Goal: Information Seeking & Learning: Check status

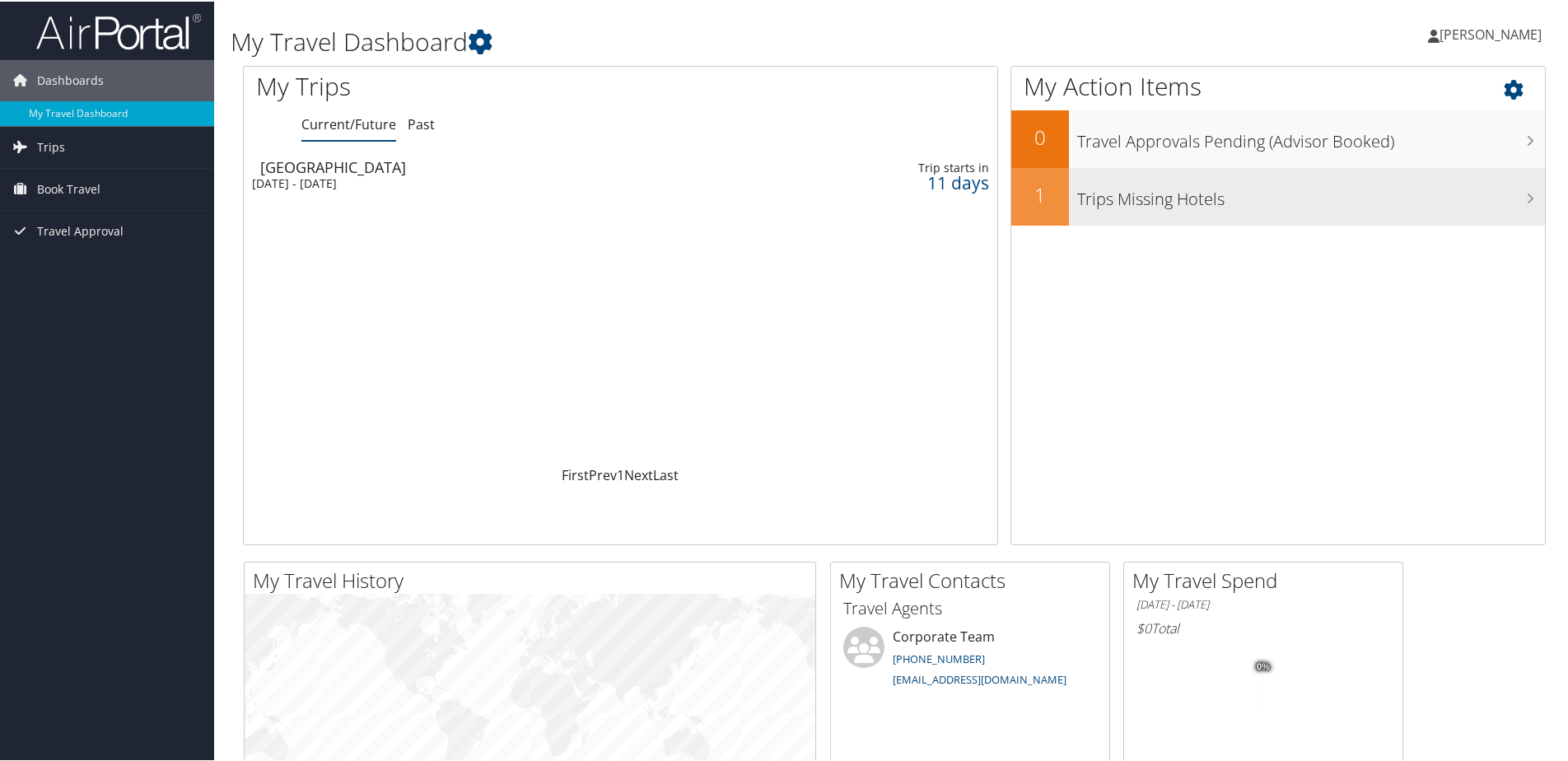
click at [903, 200] on h3 "Trips Missing Hotels" at bounding box center [1311, 193] width 468 height 31
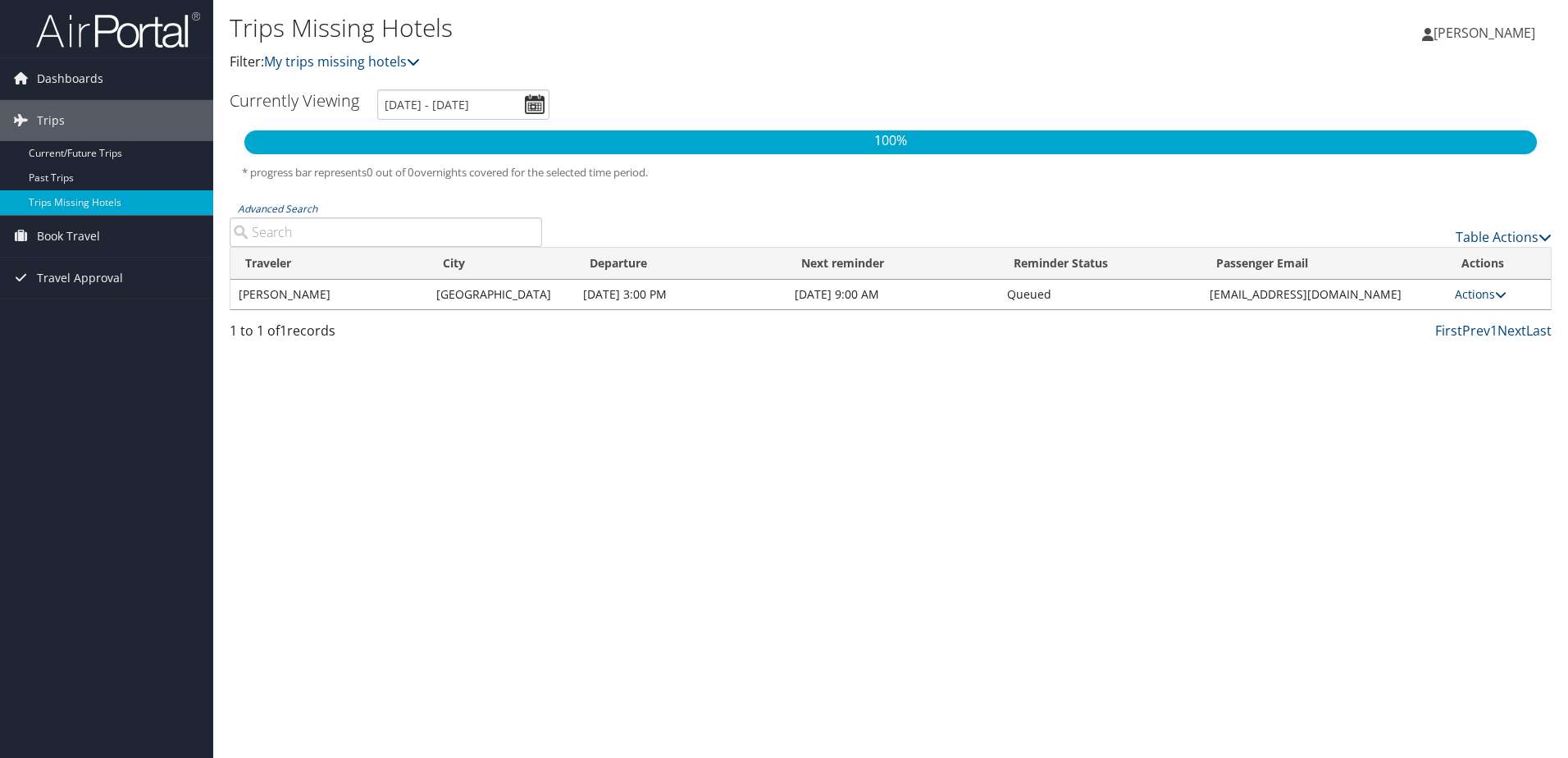
click at [1480, 289] on link "Actions" at bounding box center [1480, 294] width 51 height 16
click at [1073, 399] on div "Trips Missing Hotels Filter: My trips missing hotels Seda Aydin Altinoluk Seda …" at bounding box center [891, 379] width 1355 height 758
click at [73, 232] on span "Book Travel" at bounding box center [69, 236] width 63 height 41
click at [74, 327] on span "Travel Approval" at bounding box center [80, 328] width 86 height 41
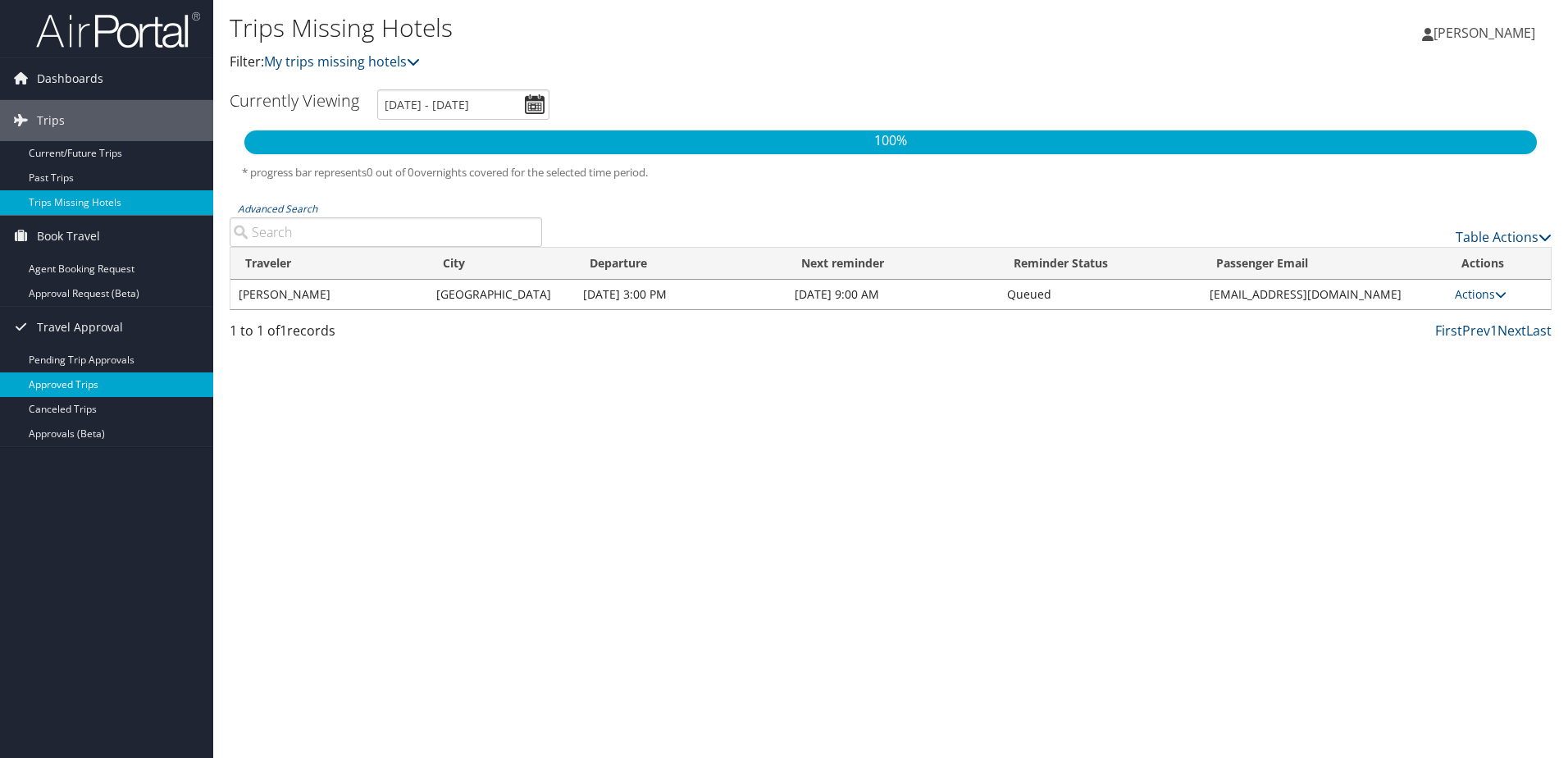
click at [71, 383] on link "Approved Trips" at bounding box center [106, 385] width 214 height 24
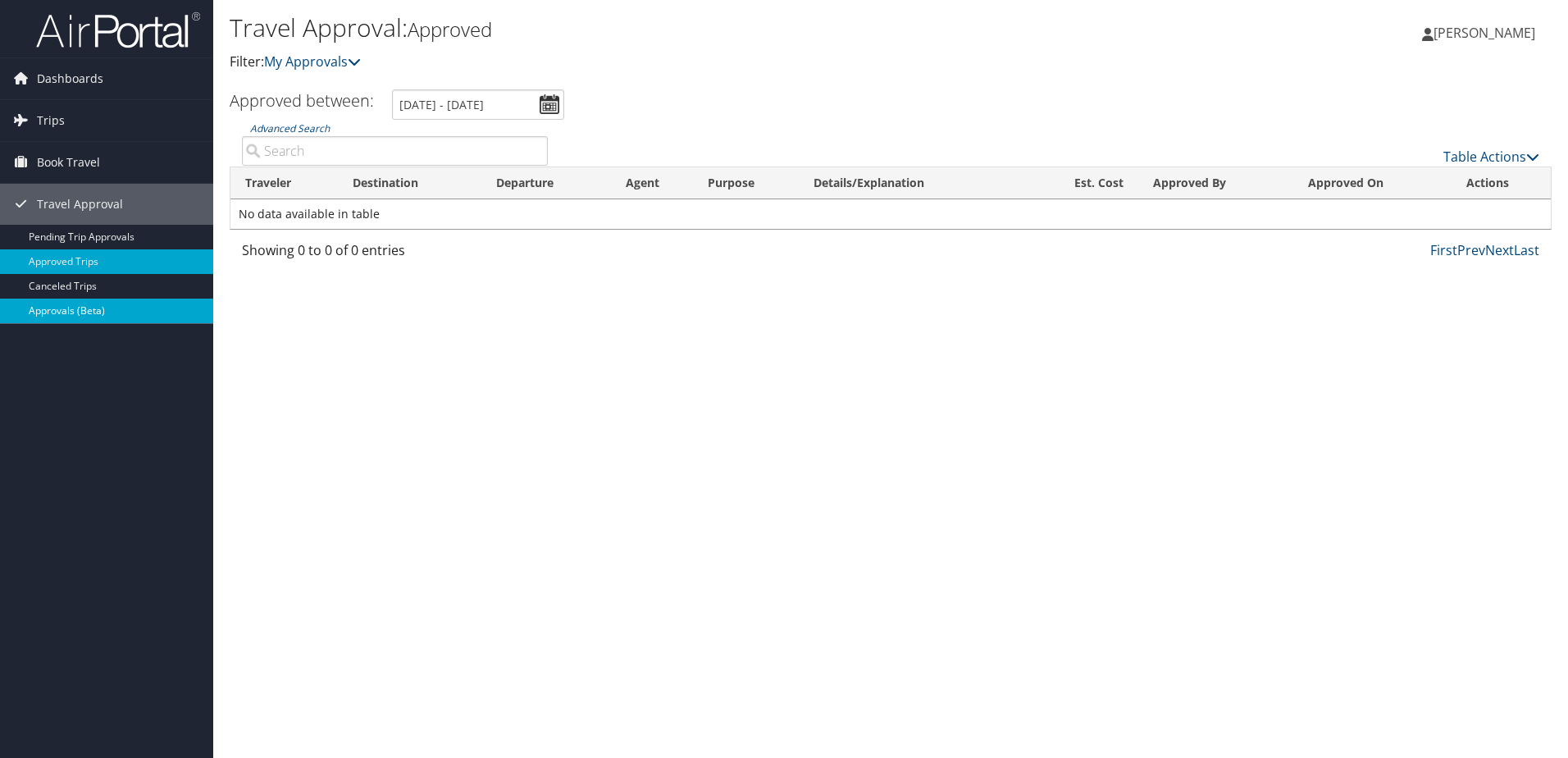
click at [77, 309] on link "Approvals (Beta)" at bounding box center [106, 311] width 214 height 24
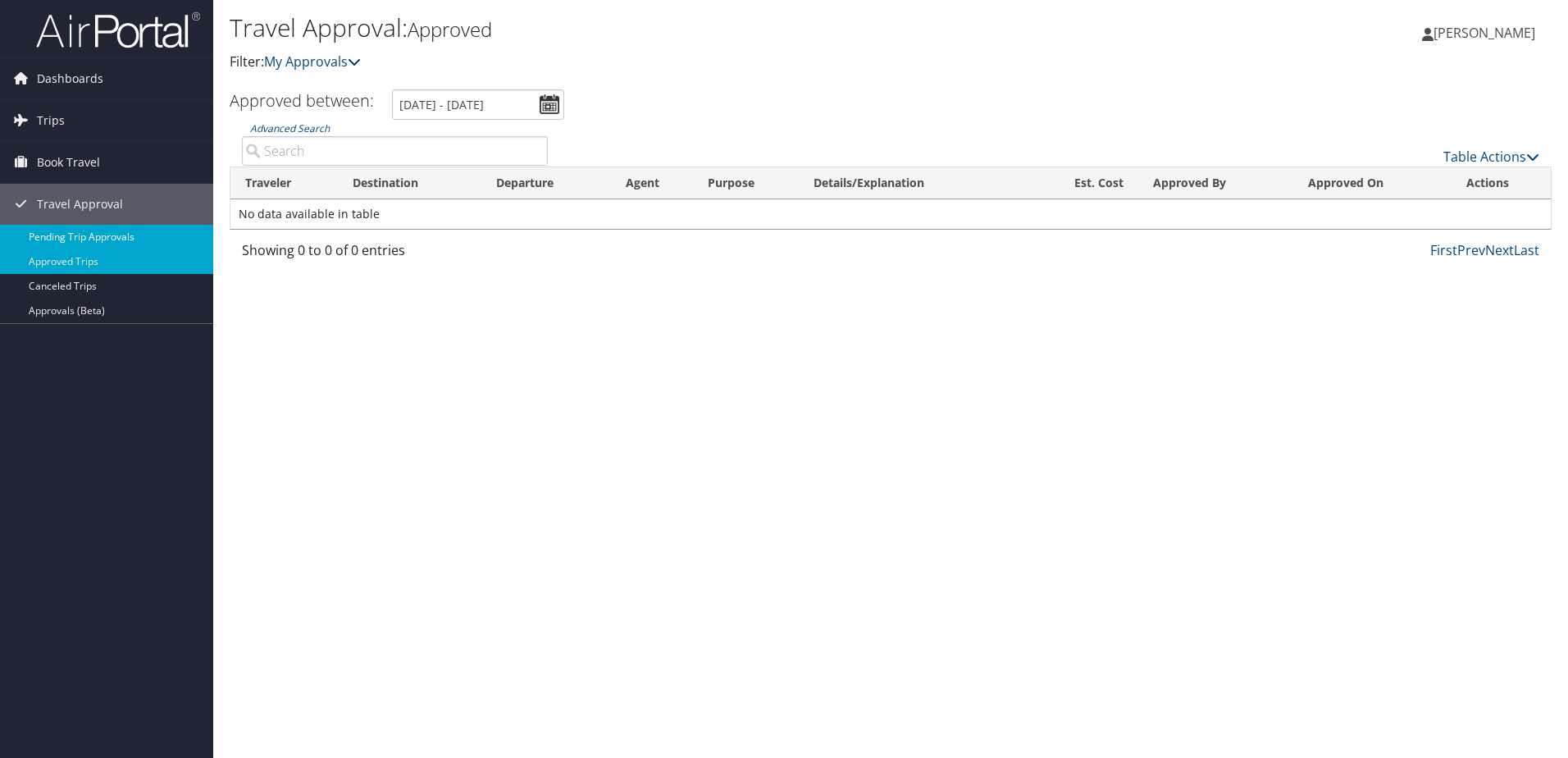
click at [81, 235] on link "Pending Trip Approvals" at bounding box center [106, 237] width 214 height 24
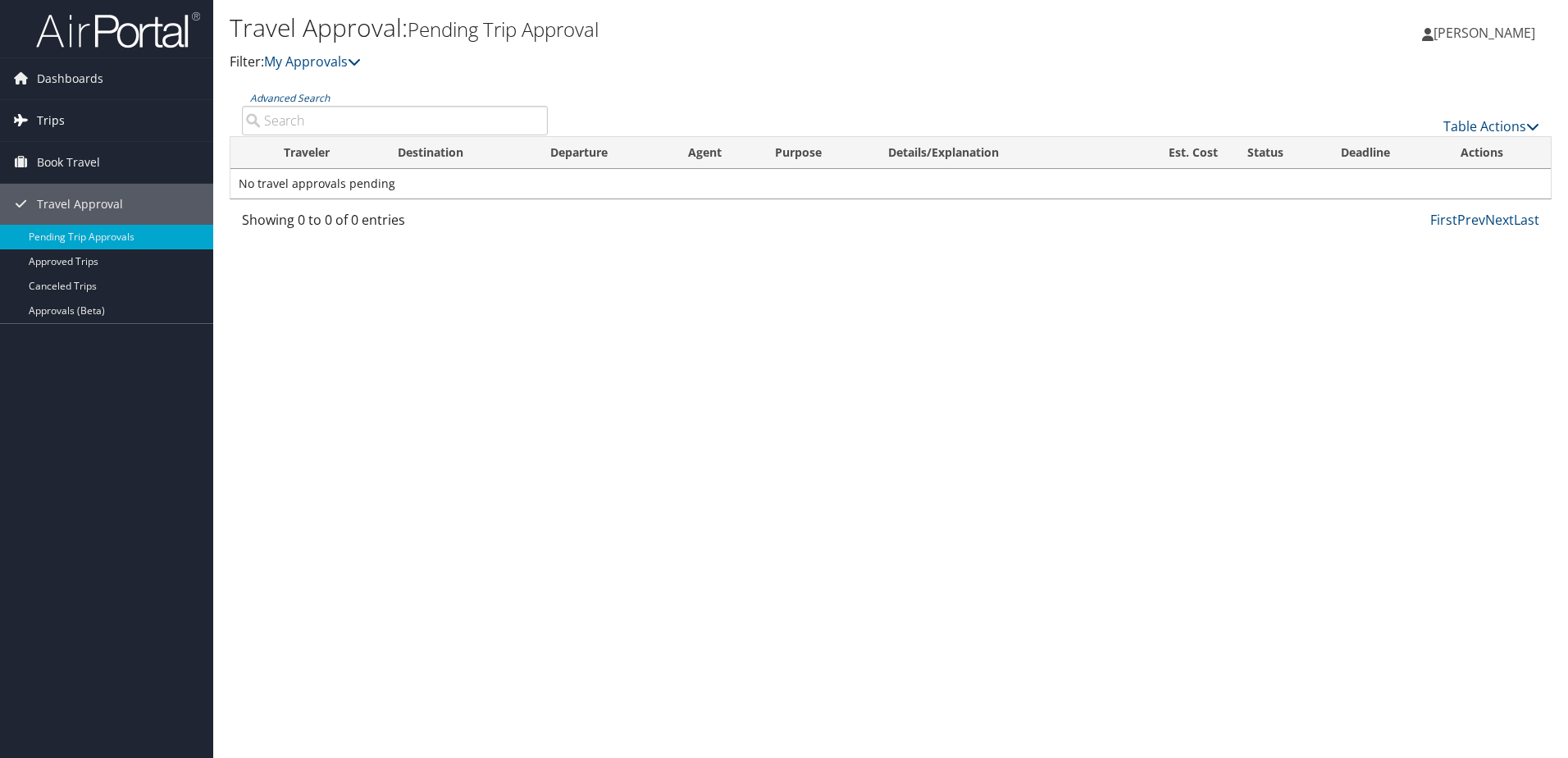
click at [51, 119] on span "Trips" at bounding box center [51, 120] width 28 height 41
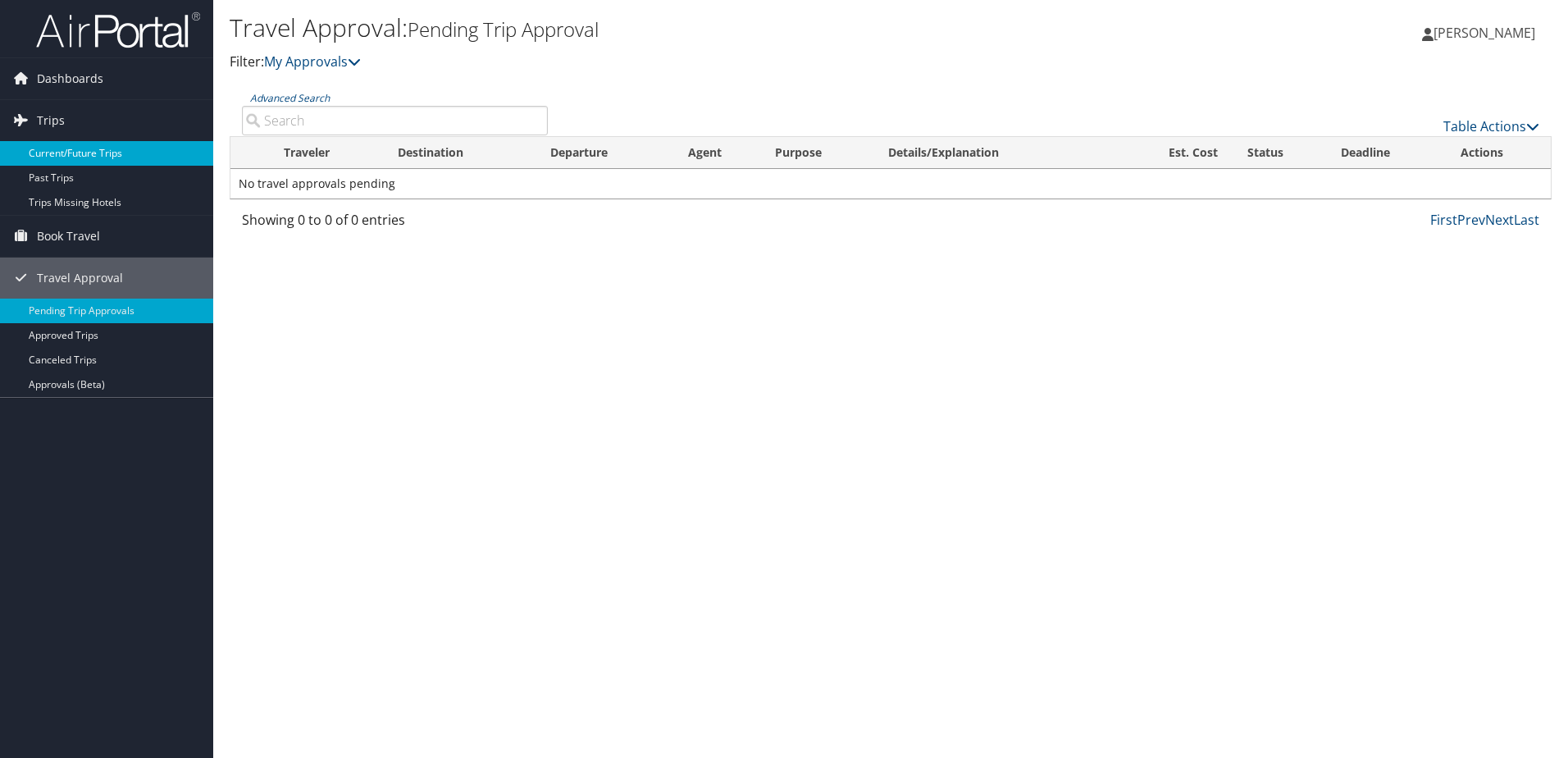
click at [52, 146] on link "Current/Future Trips" at bounding box center [106, 153] width 214 height 24
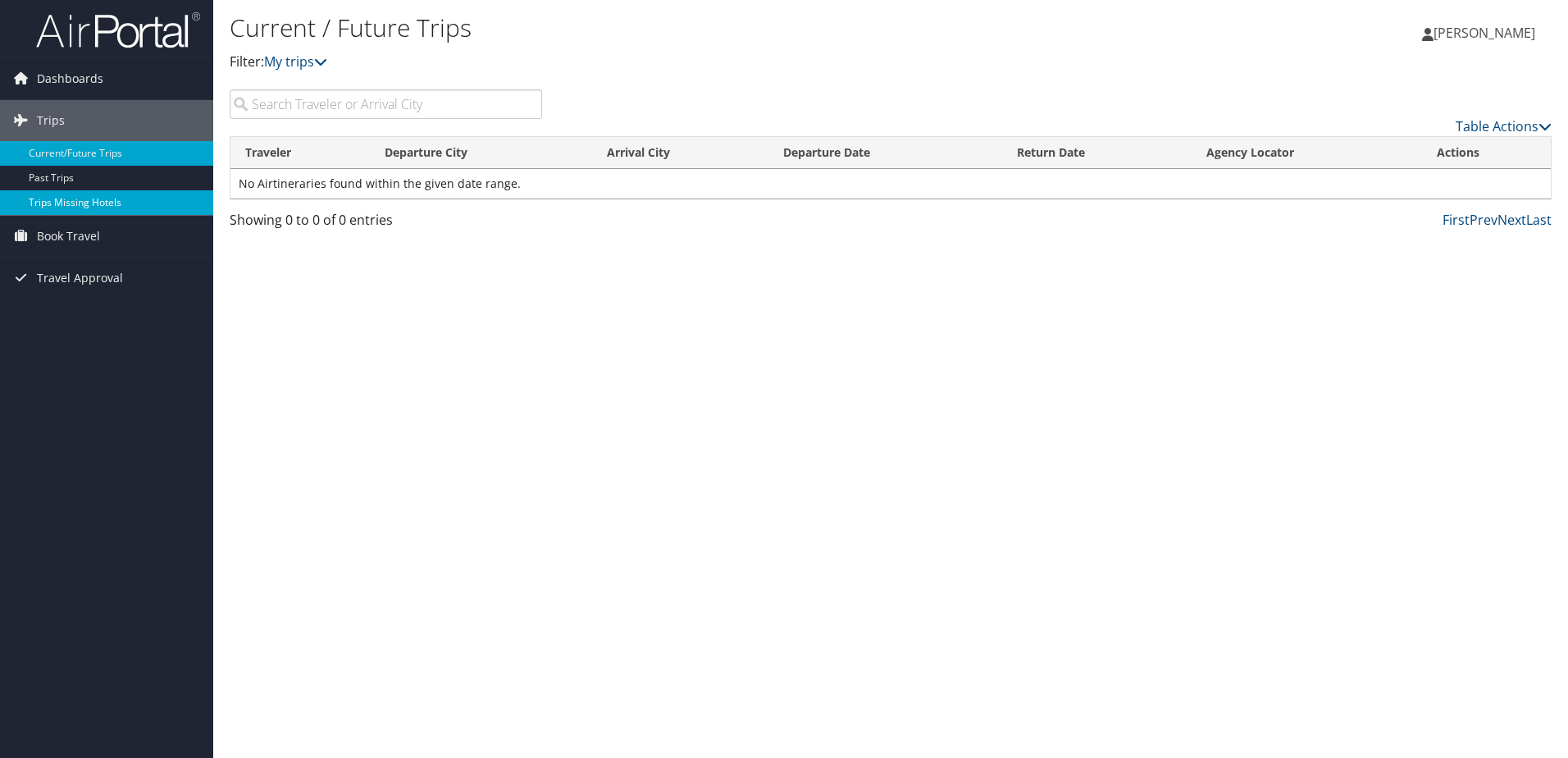
click at [37, 201] on link "Trips Missing Hotels" at bounding box center [106, 203] width 214 height 24
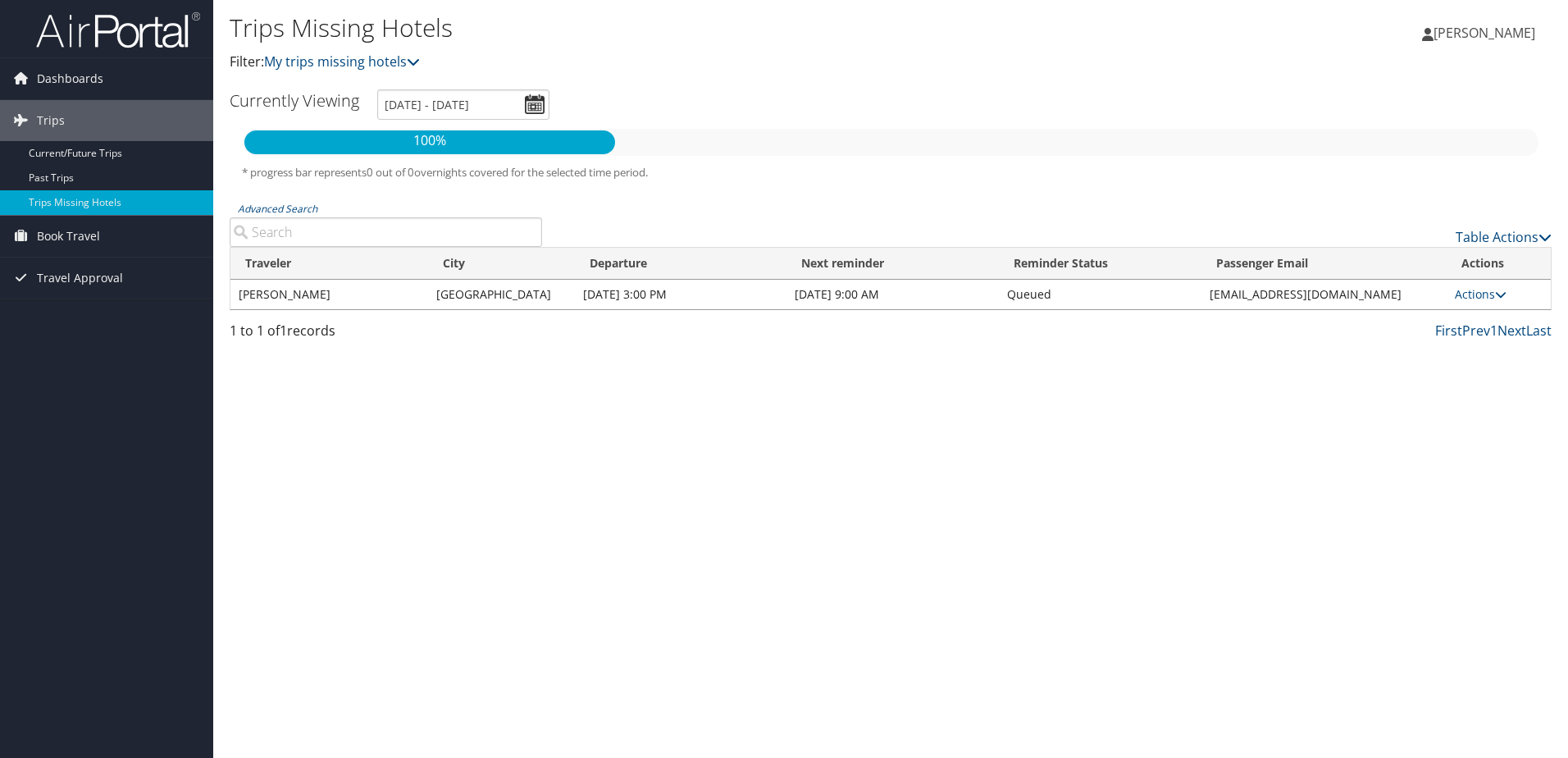
click at [655, 420] on div "Trips Missing Hotels Filter: My trips missing hotels Seda Aydin Altinoluk Seda …" at bounding box center [891, 379] width 1355 height 758
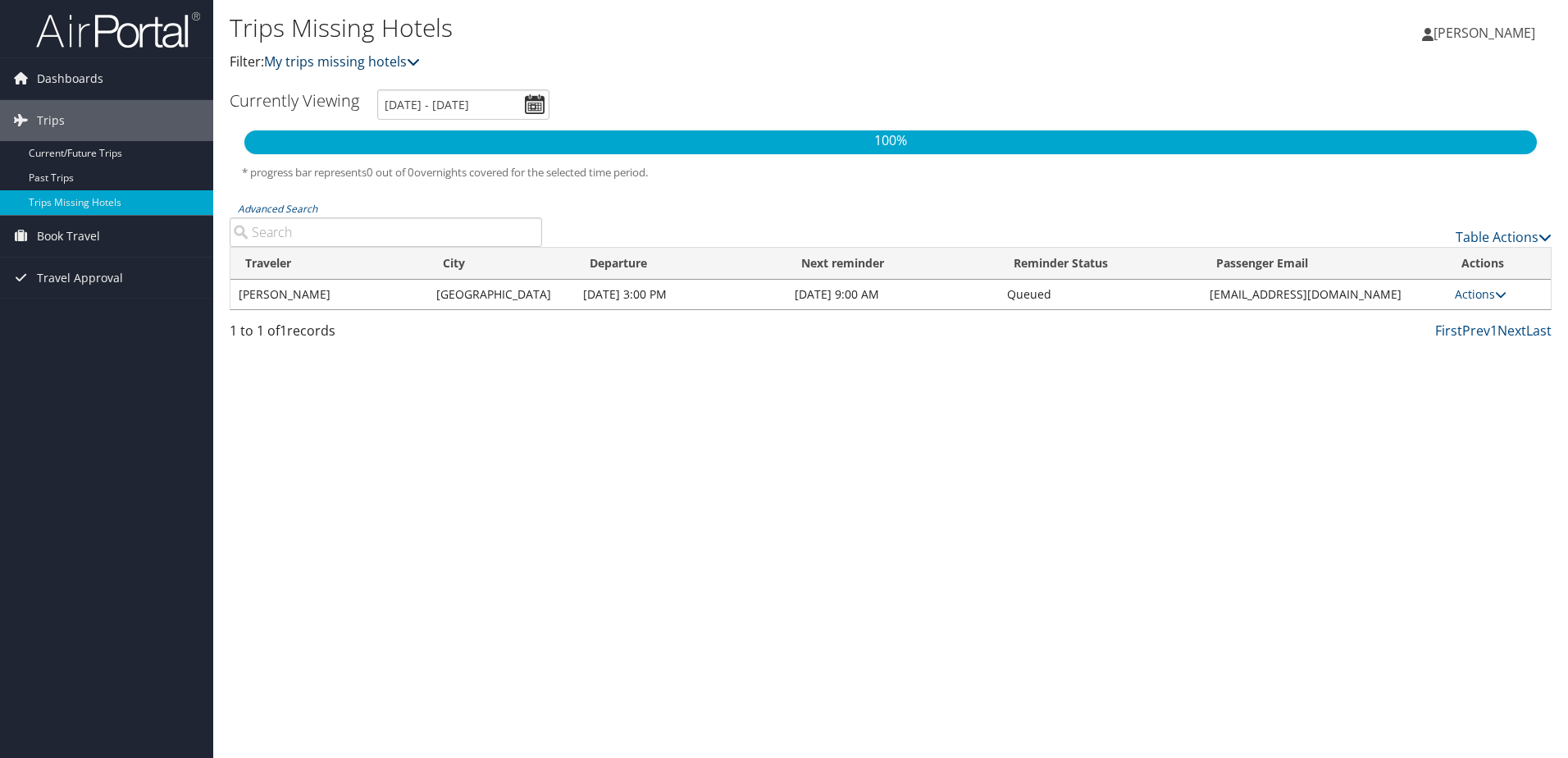
click at [403, 63] on link "My trips missing hotels" at bounding box center [342, 61] width 156 height 18
click at [476, 530] on div "Trips Missing Hotels Filter: My trips missing hotels Seda Aydin Altinoluk Seda …" at bounding box center [891, 379] width 1355 height 758
click at [76, 178] on link "Past Trips" at bounding box center [106, 178] width 214 height 24
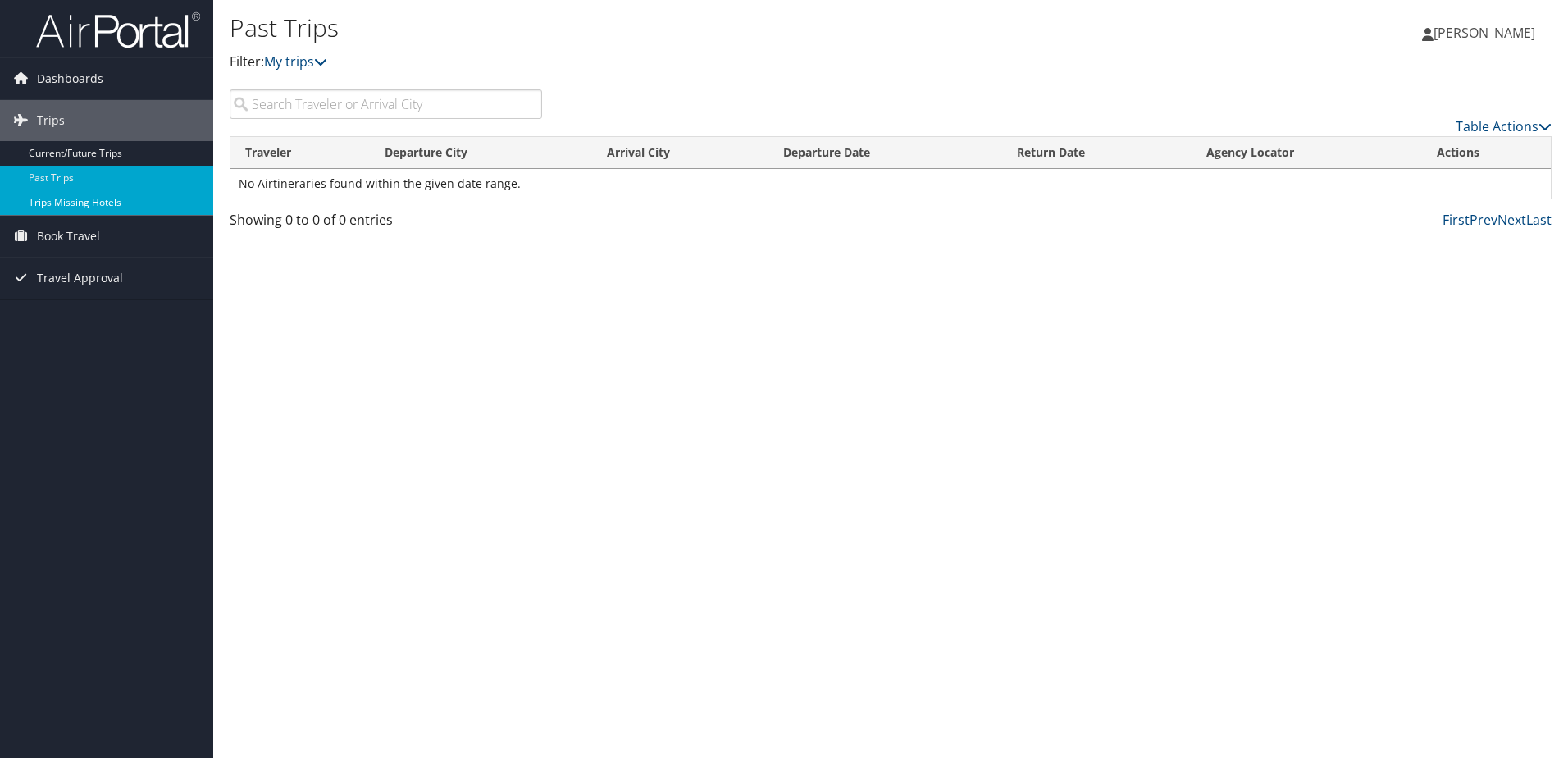
click at [82, 197] on link "Trips Missing Hotels" at bounding box center [106, 203] width 214 height 24
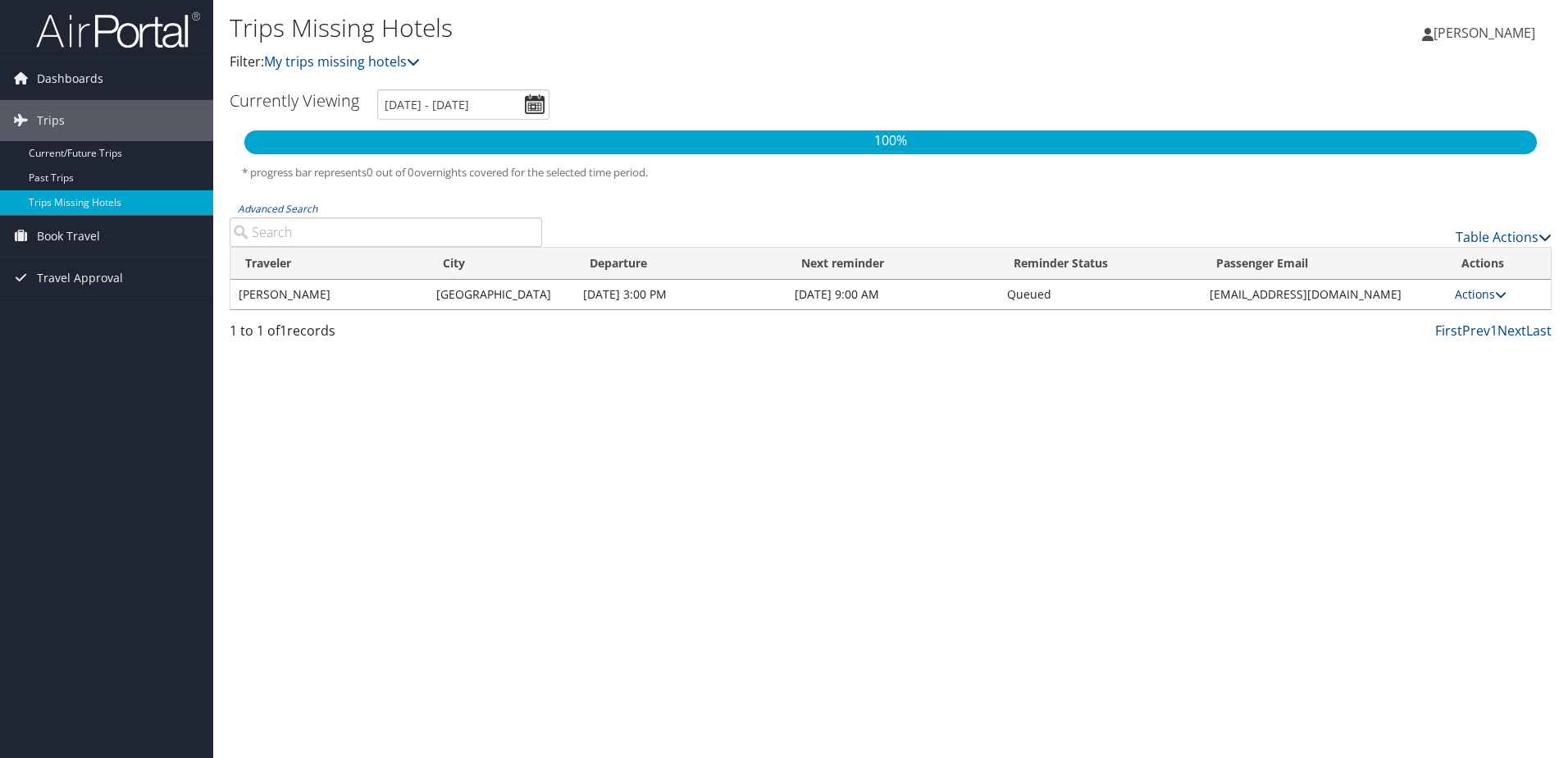
click at [1466, 294] on link "Actions" at bounding box center [1480, 294] width 51 height 16
click at [1442, 346] on link "View Itinerary" at bounding box center [1441, 346] width 113 height 28
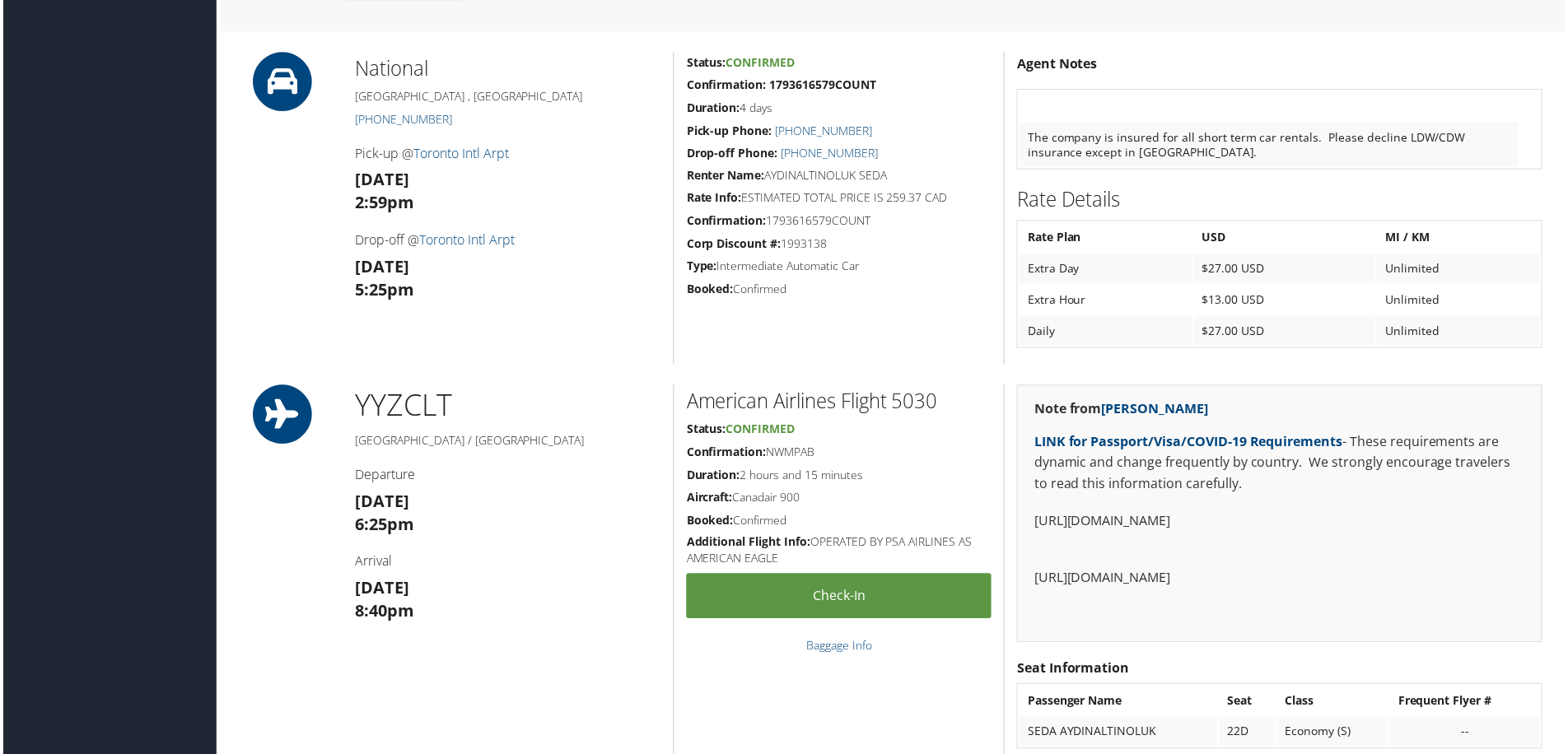
scroll to position [1482, 0]
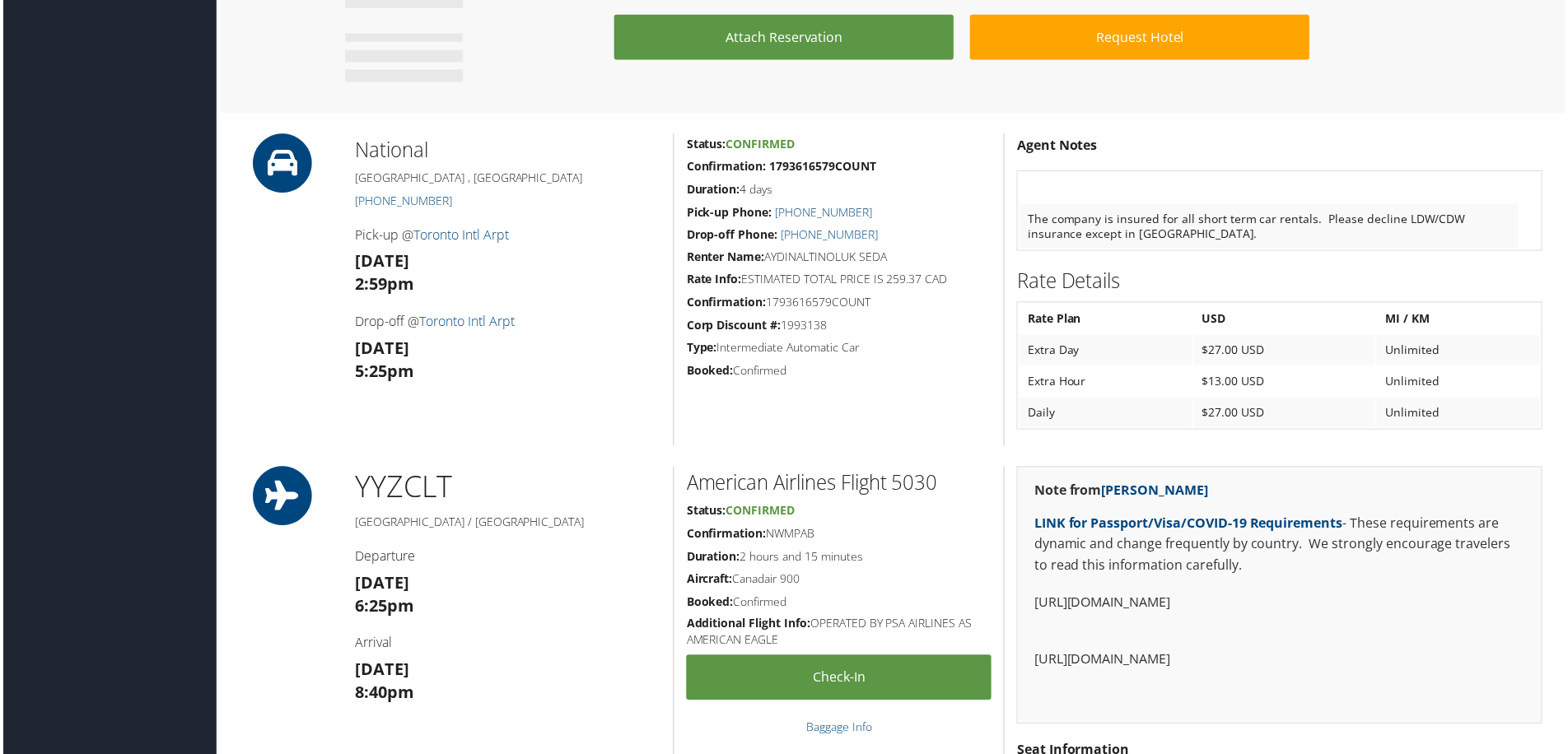
click at [392, 276] on strong "2:59pm" at bounding box center [382, 286] width 59 height 22
drag, startPoint x: 421, startPoint y: 287, endPoint x: 345, endPoint y: 288, distance: 76.0
click at [345, 288] on div "National [GEOGRAPHIC_DATA] , [GEOGRAPHIC_DATA] [PHONE_NUMBER] Pick-up @ Toronto…" at bounding box center [507, 290] width 332 height 314
click at [702, 319] on strong "Corp Discount #:" at bounding box center [733, 326] width 95 height 16
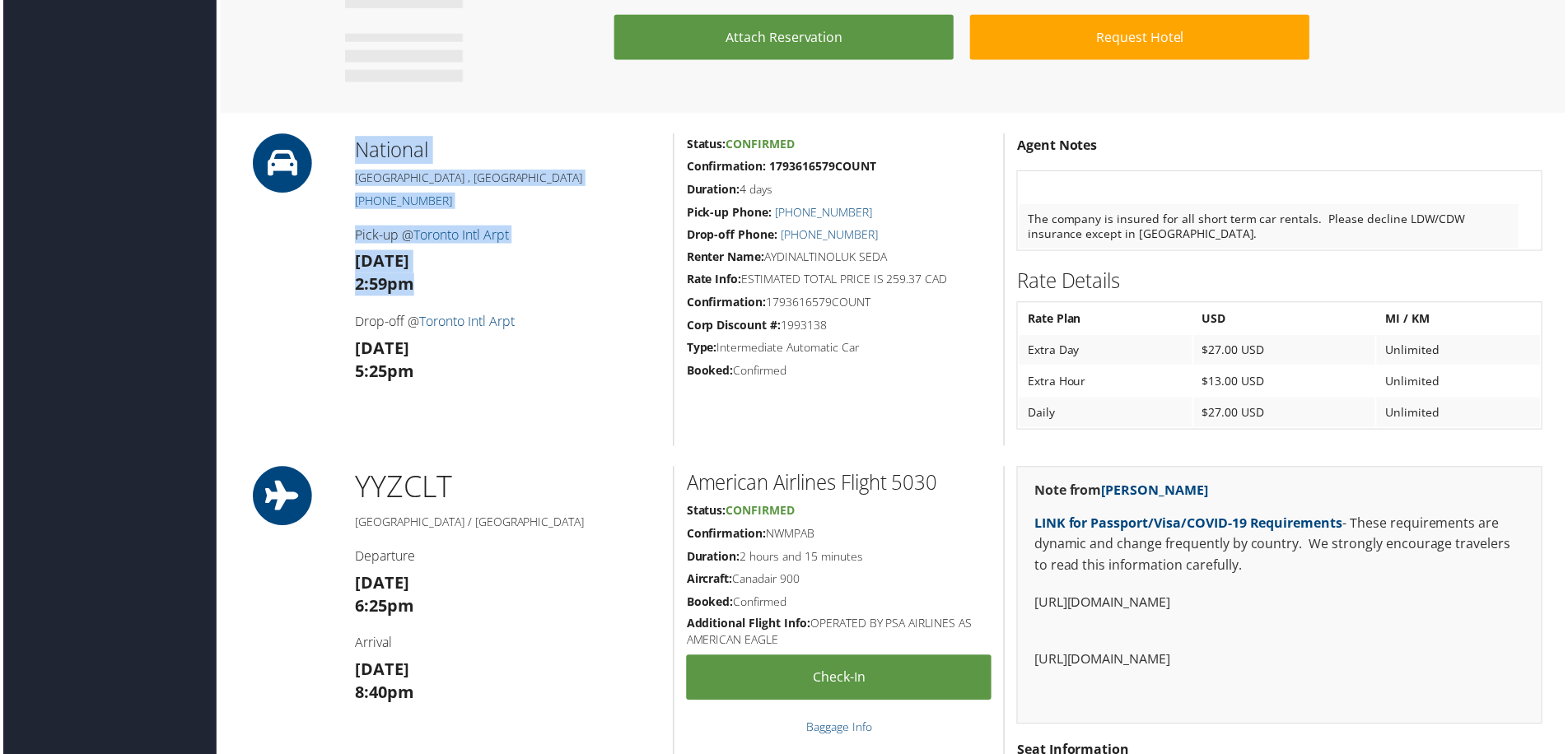
drag, startPoint x: 321, startPoint y: 288, endPoint x: 448, endPoint y: 293, distance: 127.1
click at [448, 293] on div "National [GEOGRAPHIC_DATA] , [GEOGRAPHIC_DATA] [PHONE_NUMBER] Pick-up @ Toronto…" at bounding box center [894, 290] width 1328 height 314
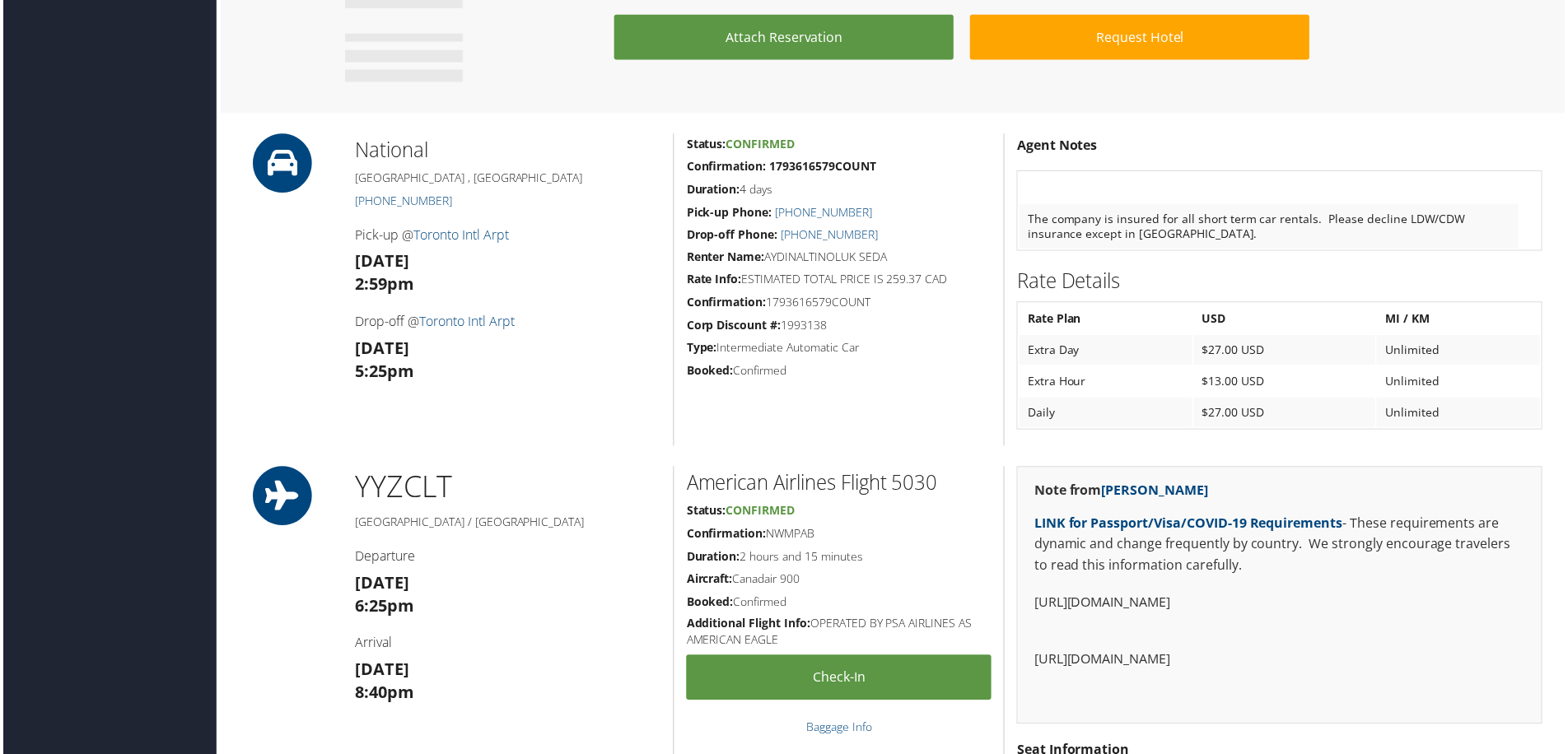
click at [418, 306] on div "National [GEOGRAPHIC_DATA] , [GEOGRAPHIC_DATA] [PHONE_NUMBER] Pick-up @ Toronto…" at bounding box center [507, 290] width 332 height 314
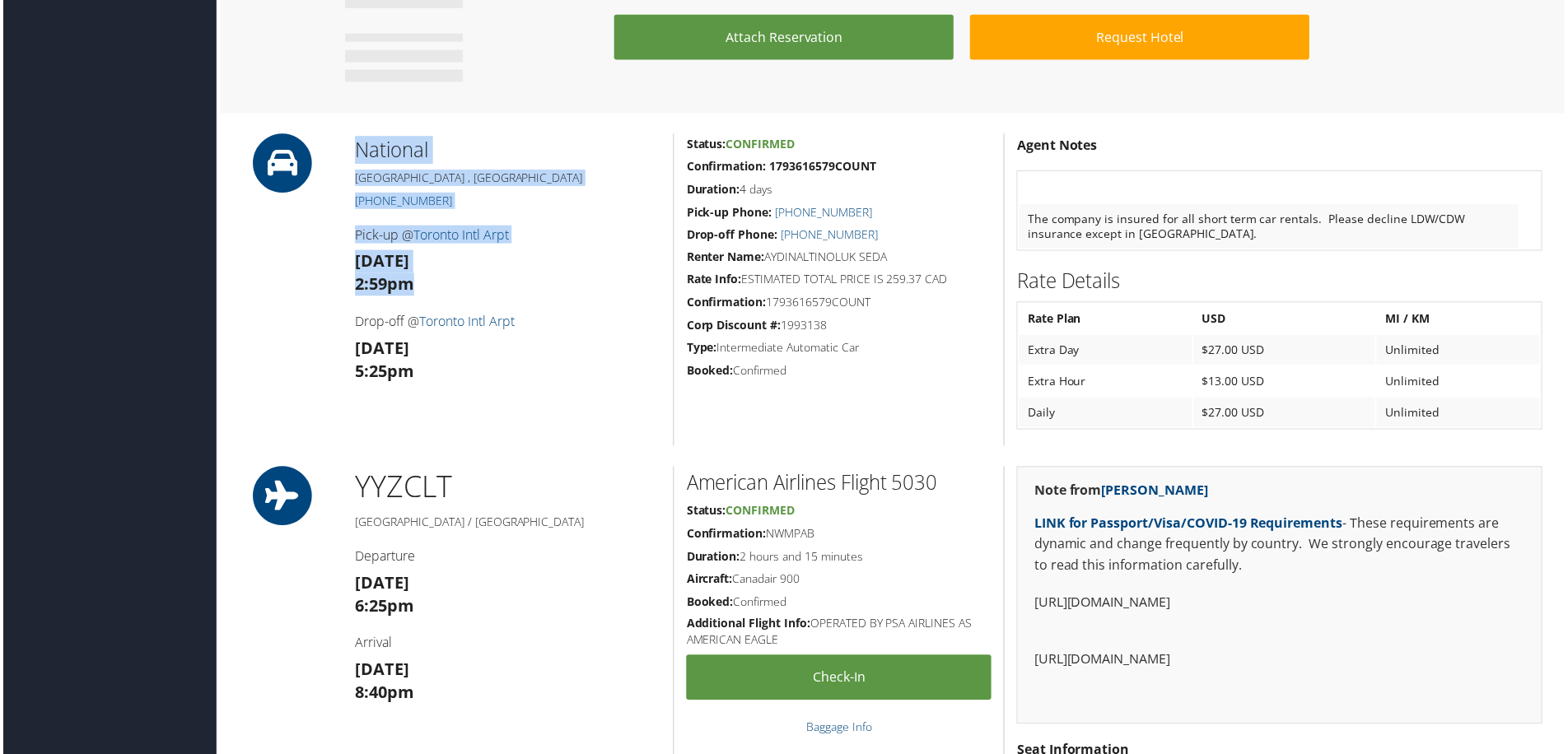
drag, startPoint x: 432, startPoint y: 291, endPoint x: 332, endPoint y: 286, distance: 100.1
click at [332, 286] on div "National [GEOGRAPHIC_DATA] , [GEOGRAPHIC_DATA] [PHONE_NUMBER] Pick-up @ Toronto…" at bounding box center [894, 290] width 1328 height 314
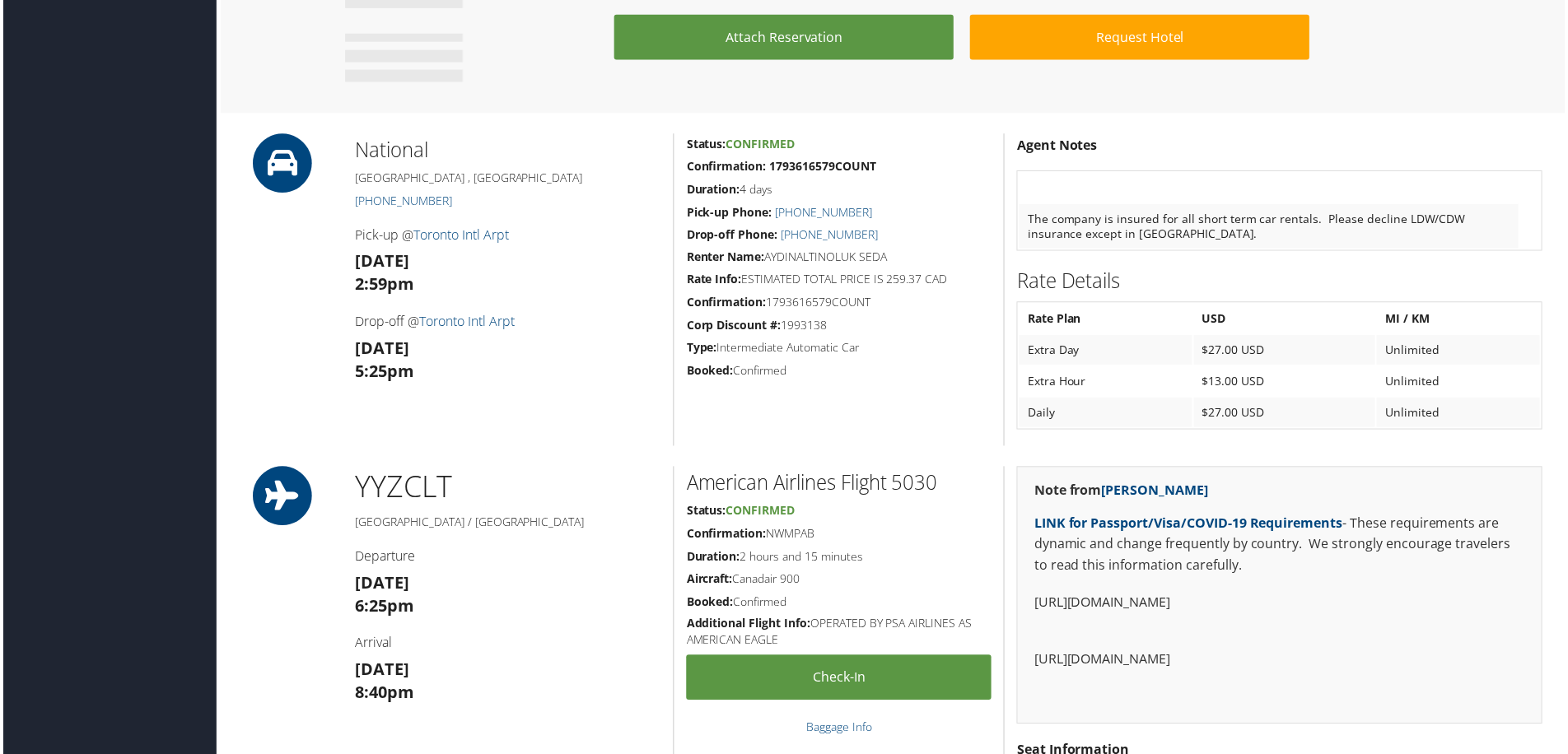
drag, startPoint x: 332, startPoint y: 286, endPoint x: 502, endPoint y: 304, distance: 171.0
click at [502, 304] on div "National [GEOGRAPHIC_DATA] , [GEOGRAPHIC_DATA] [PHONE_NUMBER] Pick-up @ Toronto…" at bounding box center [507, 290] width 332 height 314
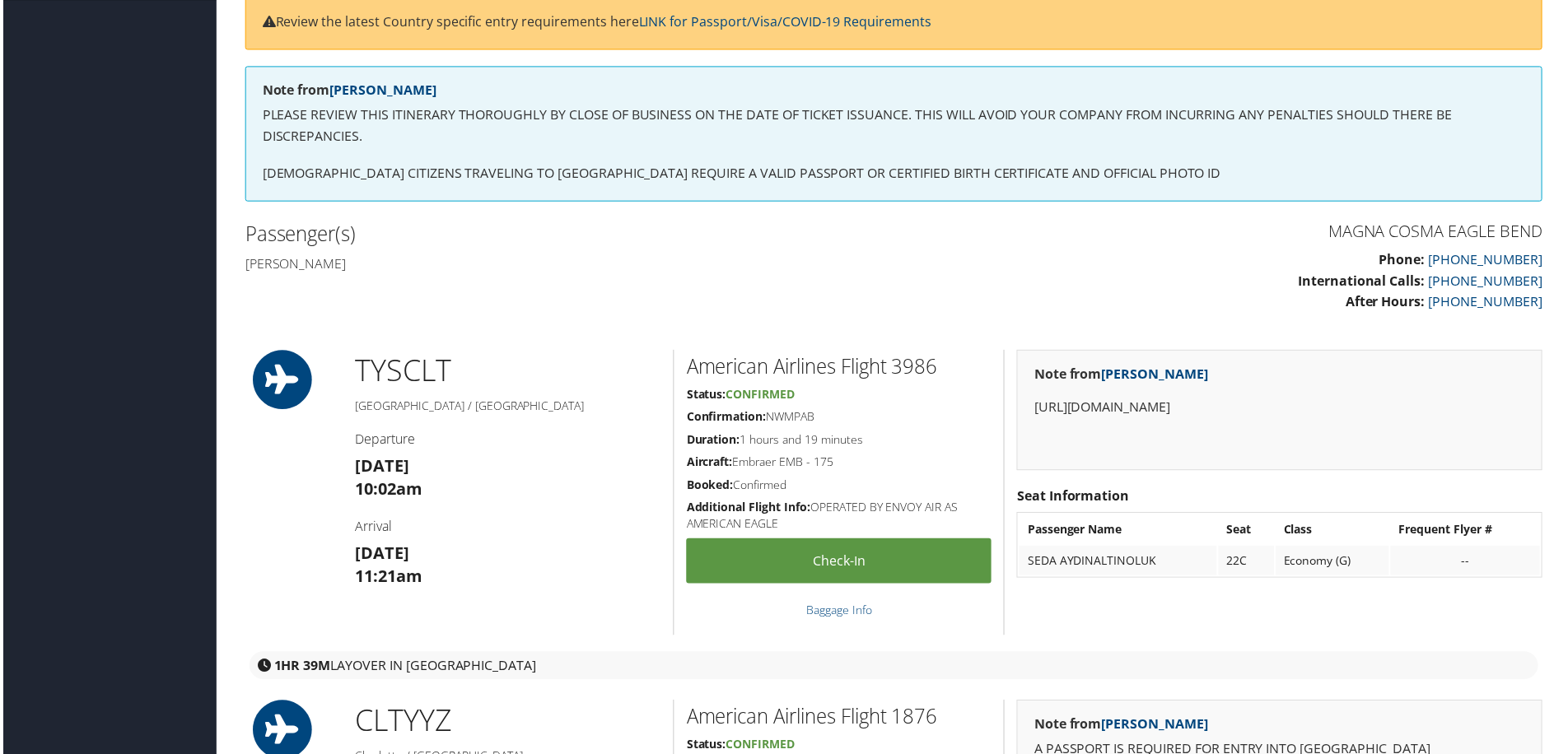
scroll to position [330, 0]
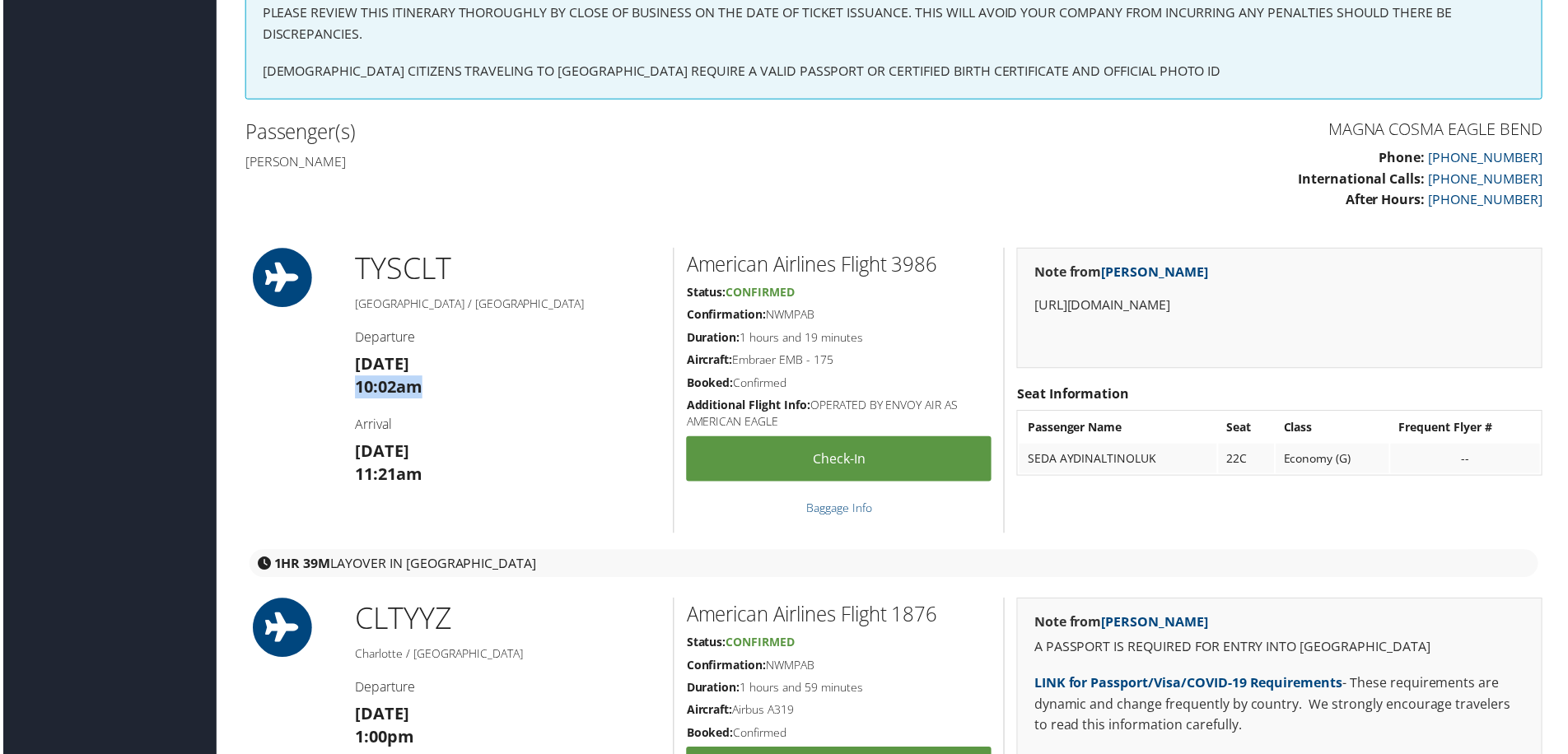
drag, startPoint x: 346, startPoint y: 385, endPoint x: 444, endPoint y: 391, distance: 98.2
click at [444, 391] on div "TYS CLT [GEOGRAPHIC_DATA] / [GEOGRAPHIC_DATA] Departure [DATE] 10:02am Arrival …" at bounding box center [507, 392] width 332 height 287
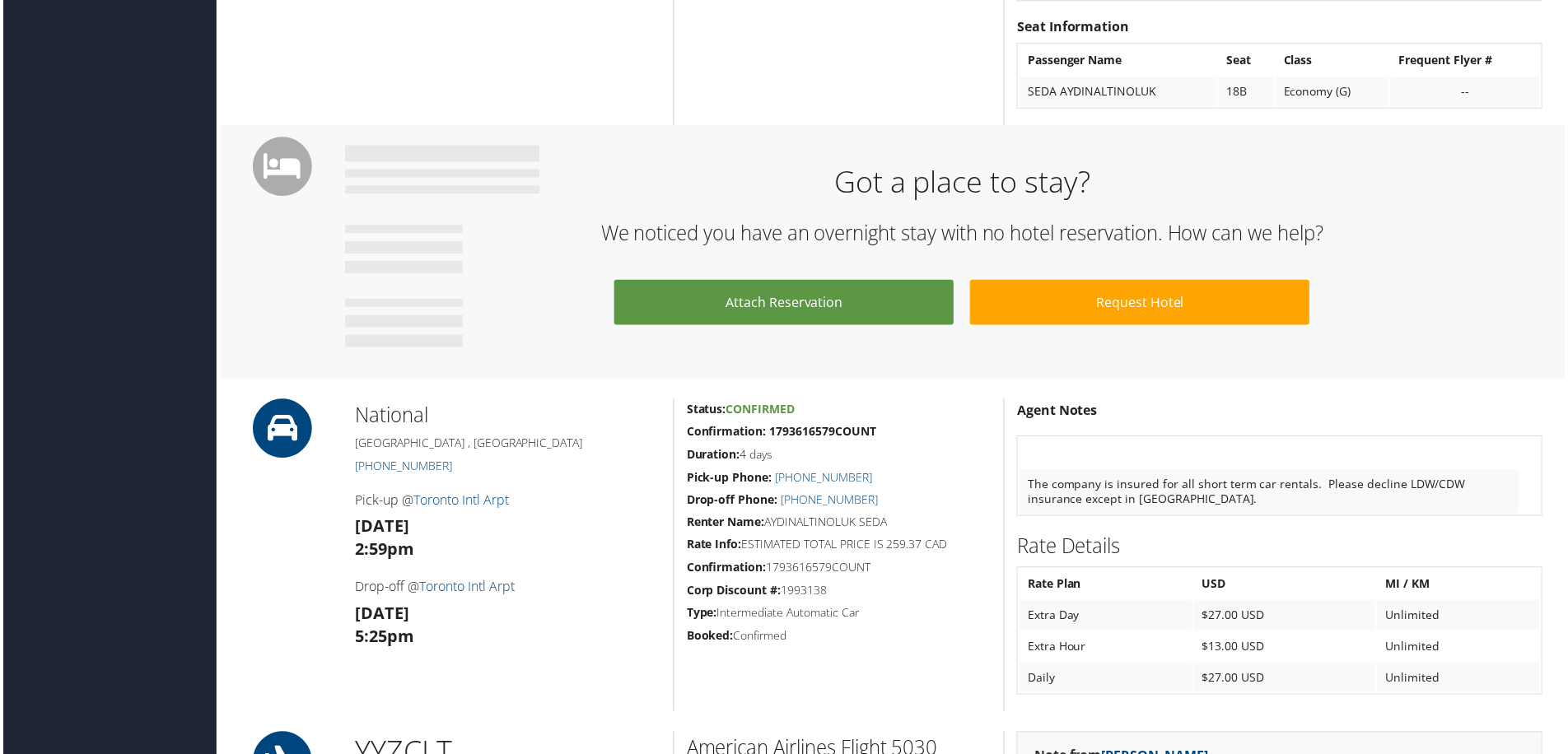
scroll to position [1317, 0]
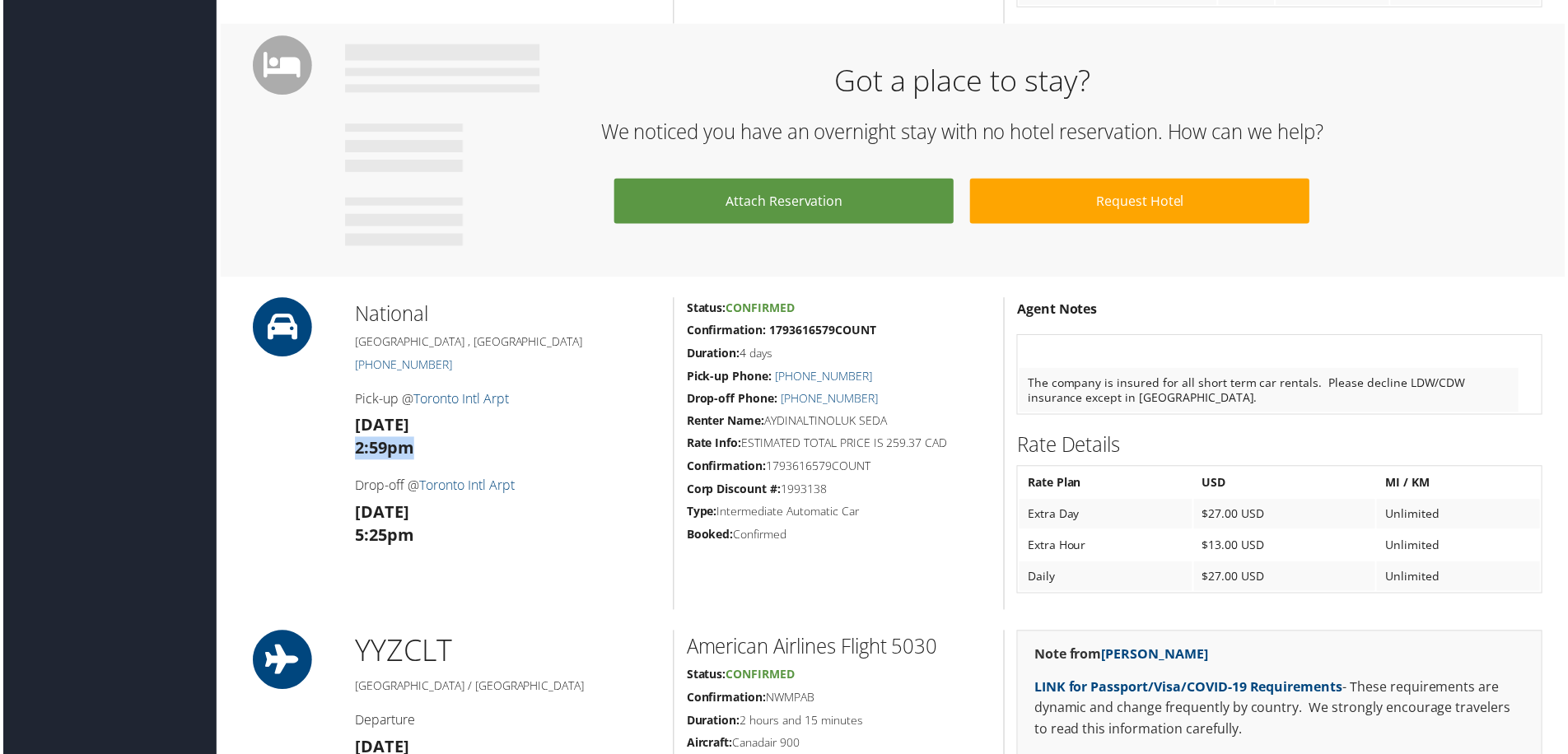
drag, startPoint x: 350, startPoint y: 448, endPoint x: 440, endPoint y: 451, distance: 90.0
click at [440, 451] on div "National [GEOGRAPHIC_DATA] , [GEOGRAPHIC_DATA] [PHONE_NUMBER] Pick-up @ Toronto…" at bounding box center [507, 455] width 332 height 314
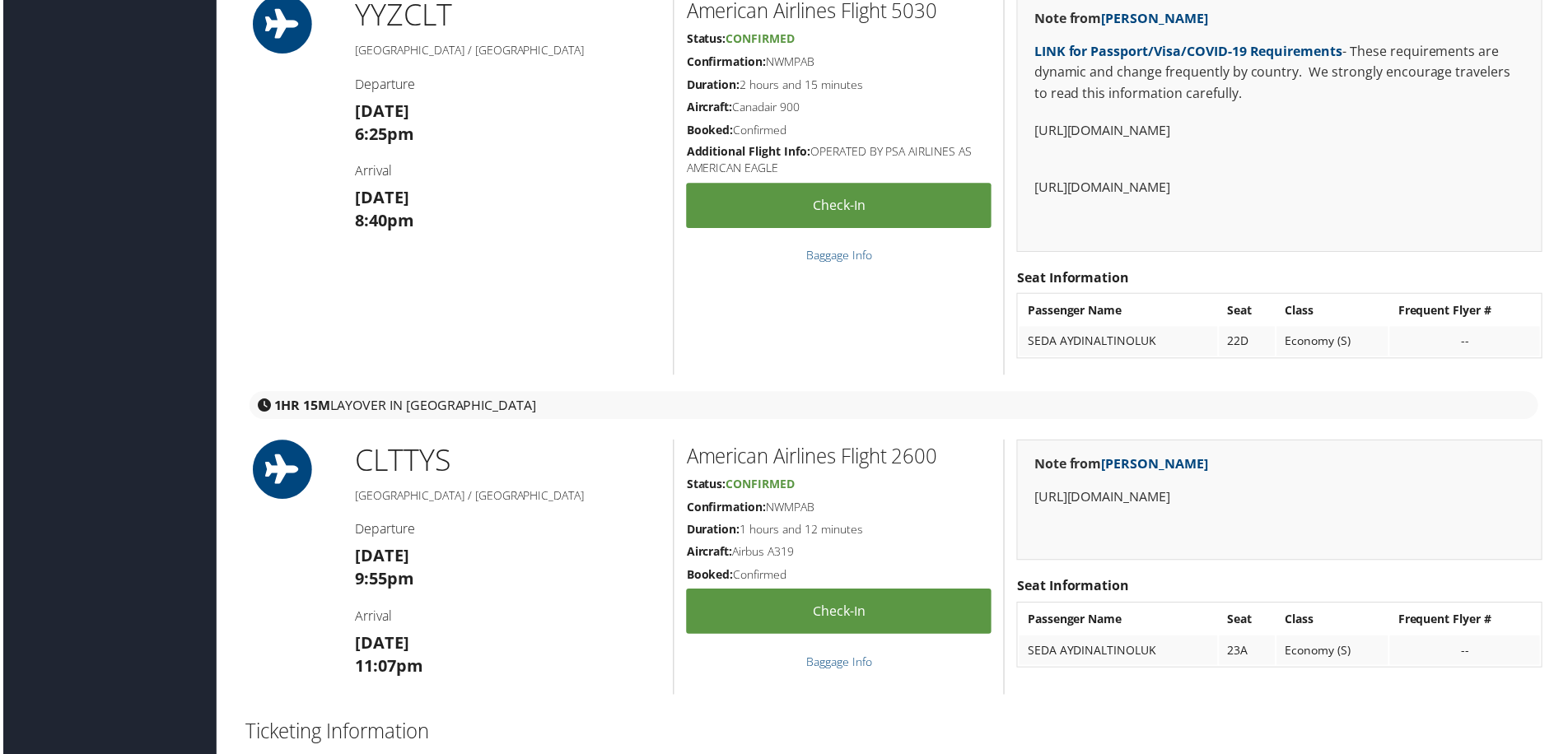
scroll to position [2058, 0]
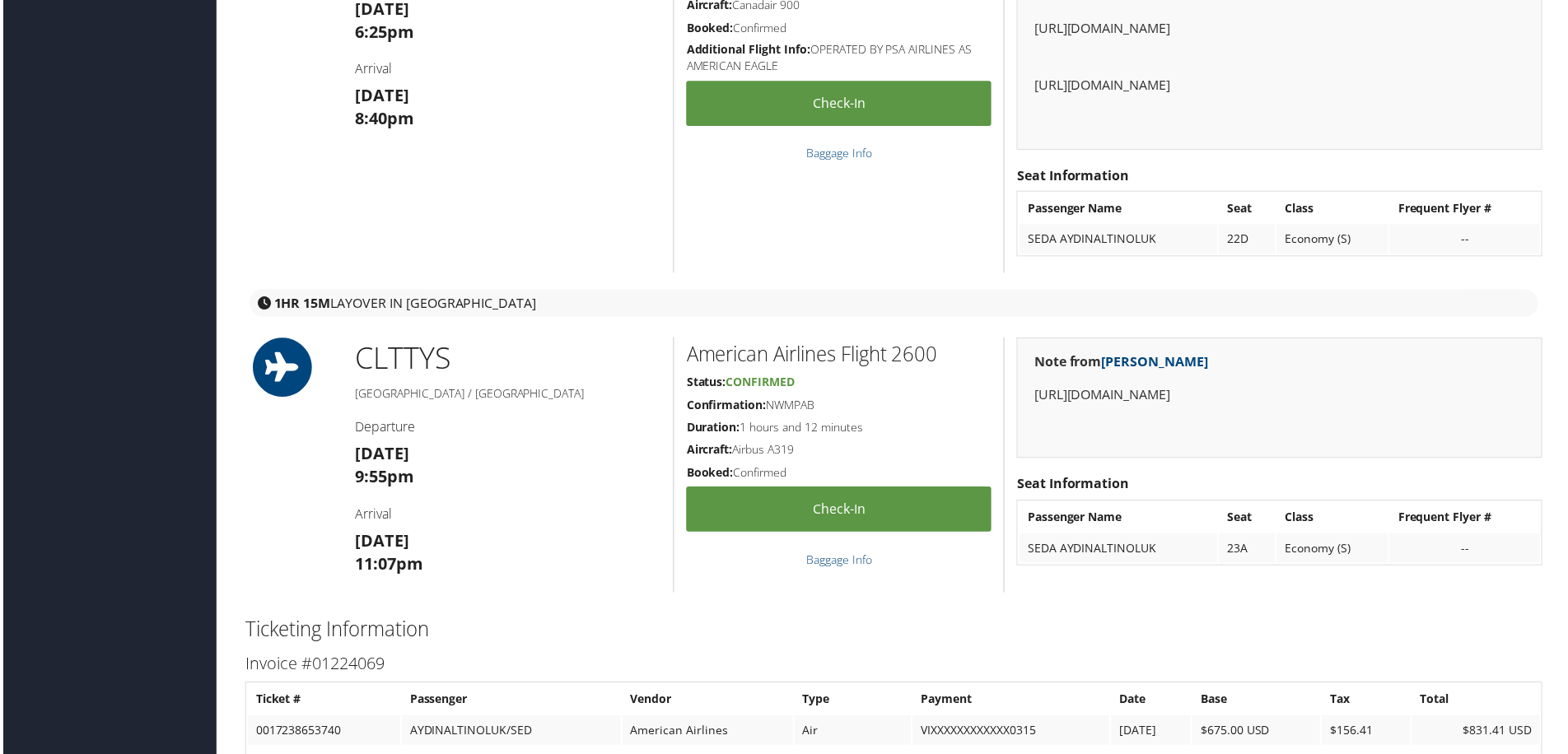
click at [463, 489] on h3 "[DATE] 9:55pm" at bounding box center [507, 467] width 307 height 46
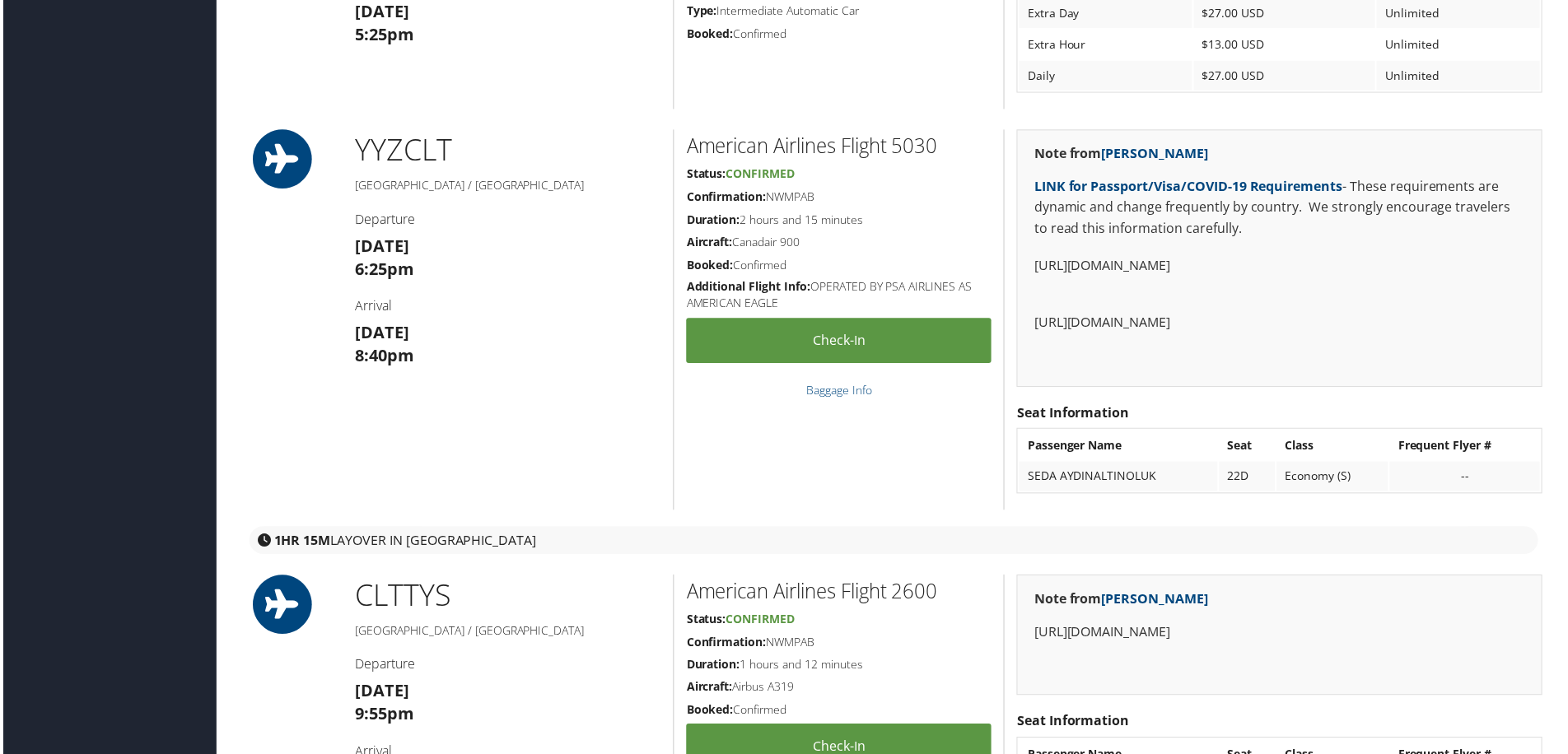
scroll to position [1811, 0]
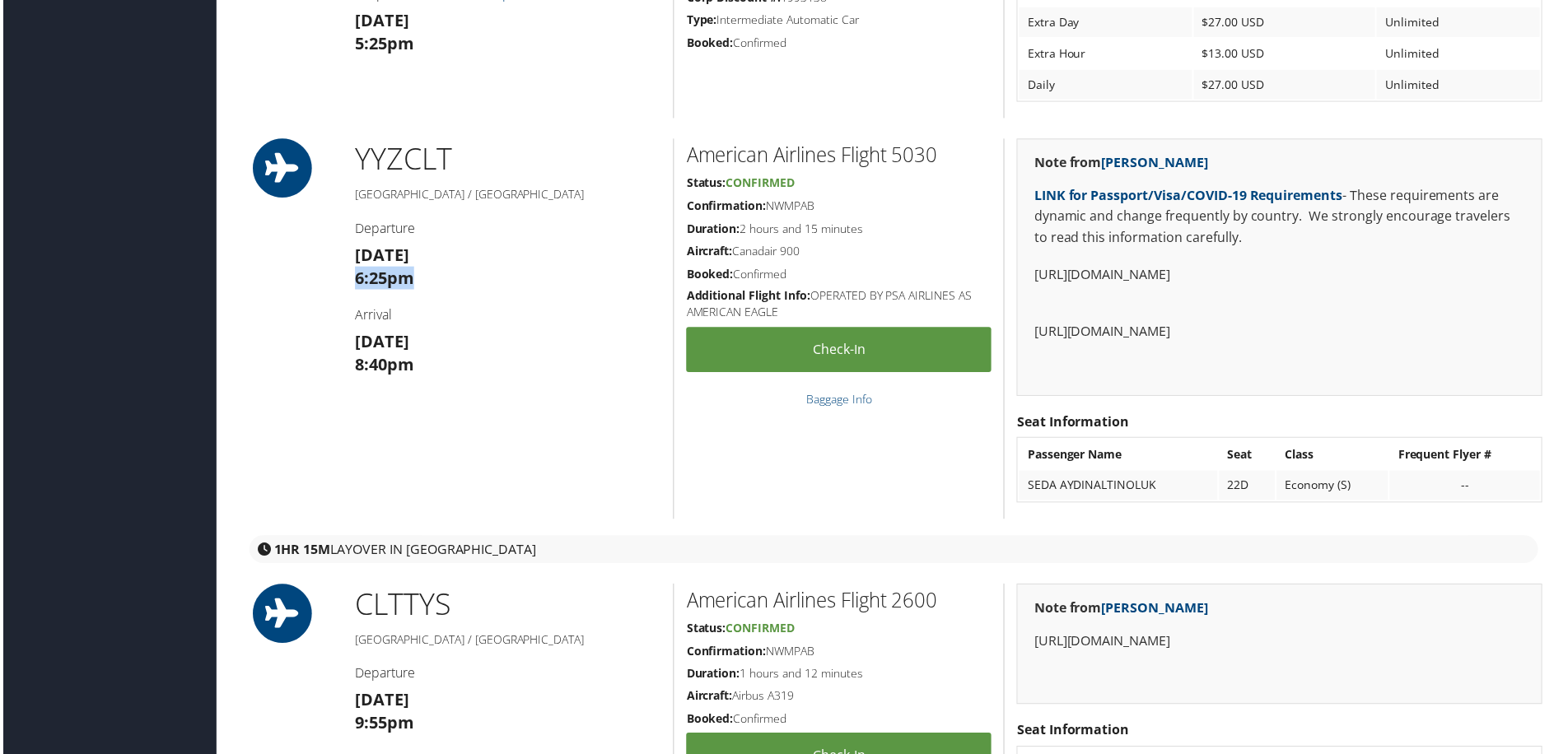
drag, startPoint x: 343, startPoint y: 282, endPoint x: 466, endPoint y: 288, distance: 123.1
click at [466, 288] on div "YYZ CLT [GEOGRAPHIC_DATA] / Charlotte Departure [DATE] 6:25pm Arrival [DATE] 8:…" at bounding box center [507, 331] width 332 height 382
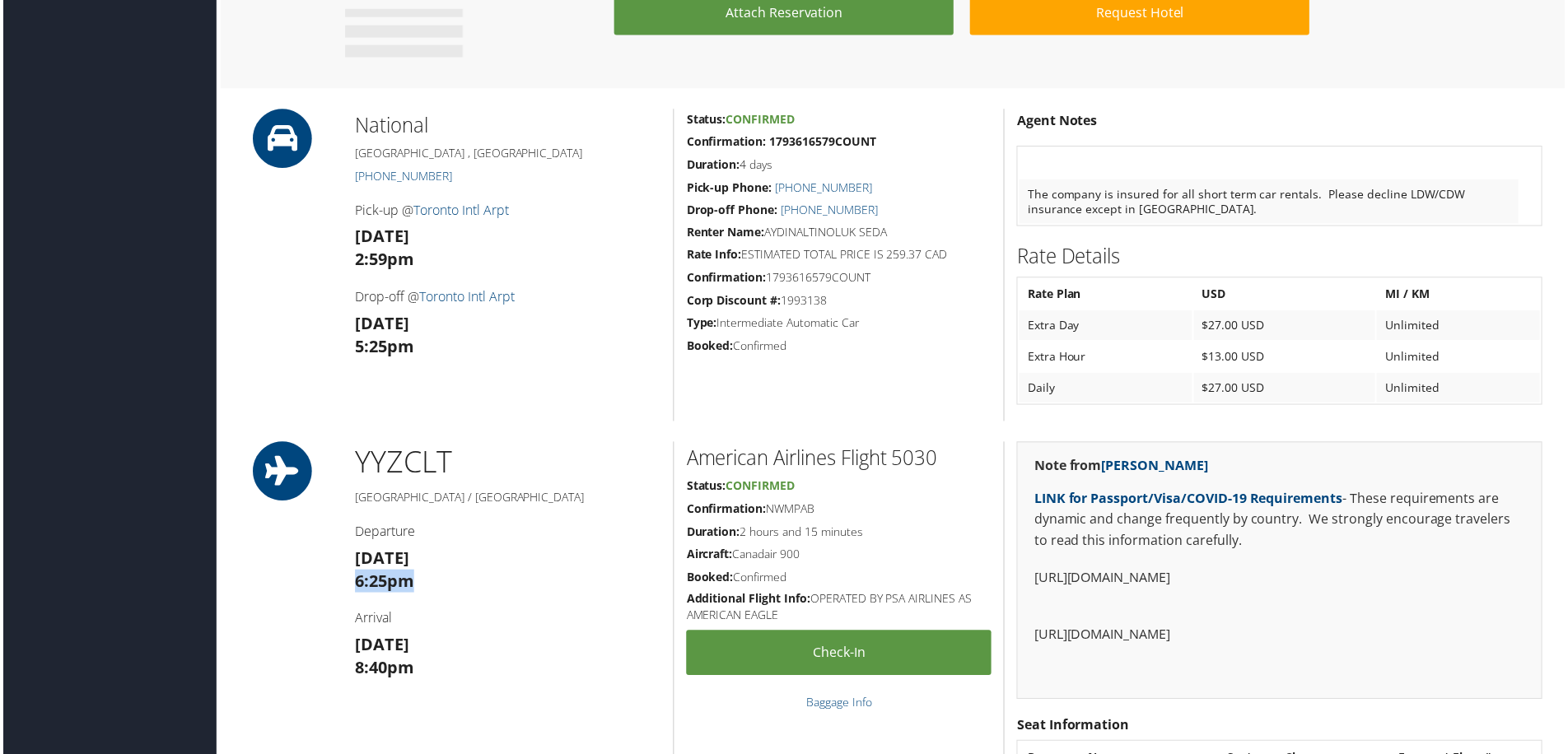
scroll to position [1482, 0]
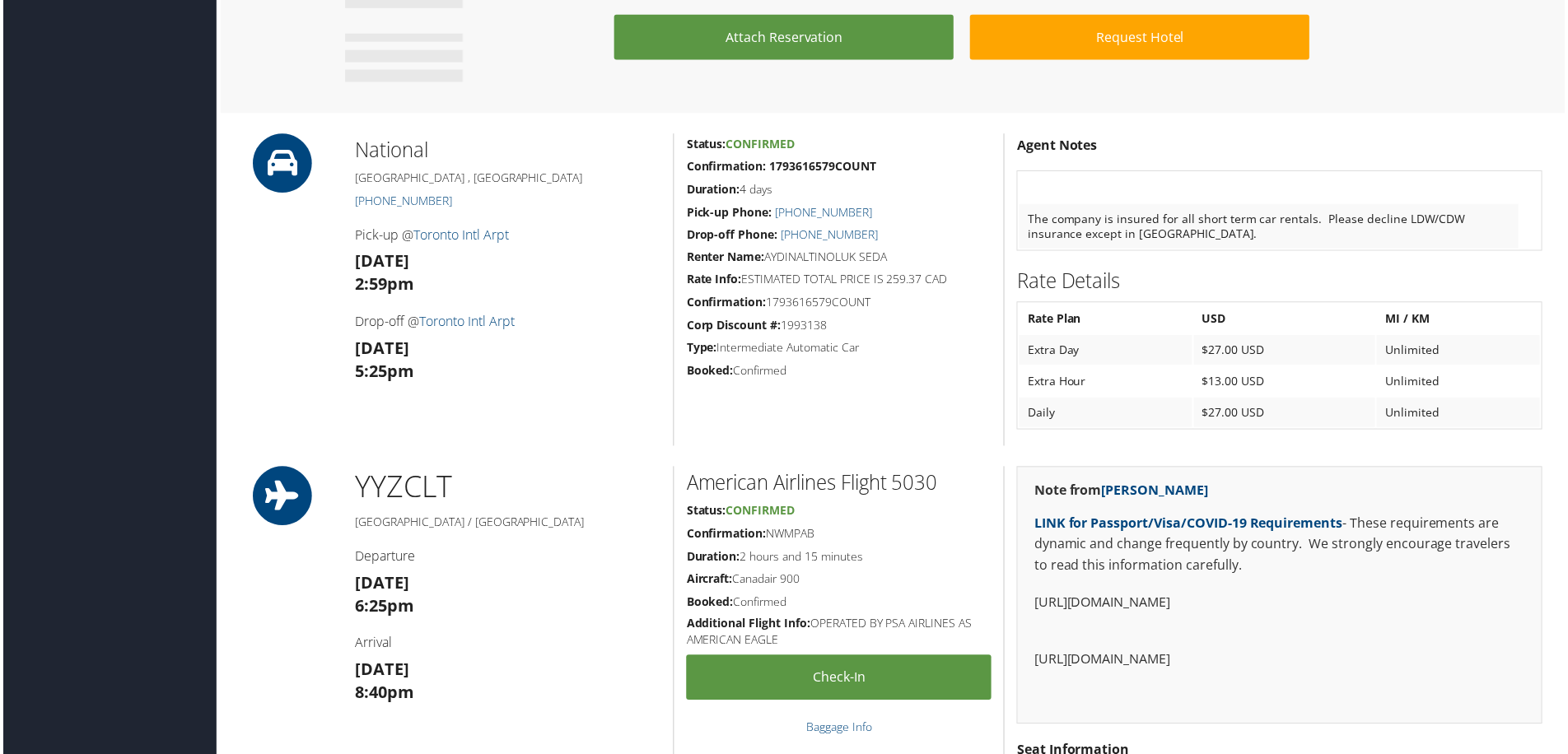
click at [417, 370] on h3 "[DATE] 5:25pm" at bounding box center [507, 361] width 307 height 46
click at [783, 360] on div "Status: Confirmed Confirmation: 1793616579COUNT Duration: 4 days Pick-up Phone:…" at bounding box center [839, 290] width 332 height 314
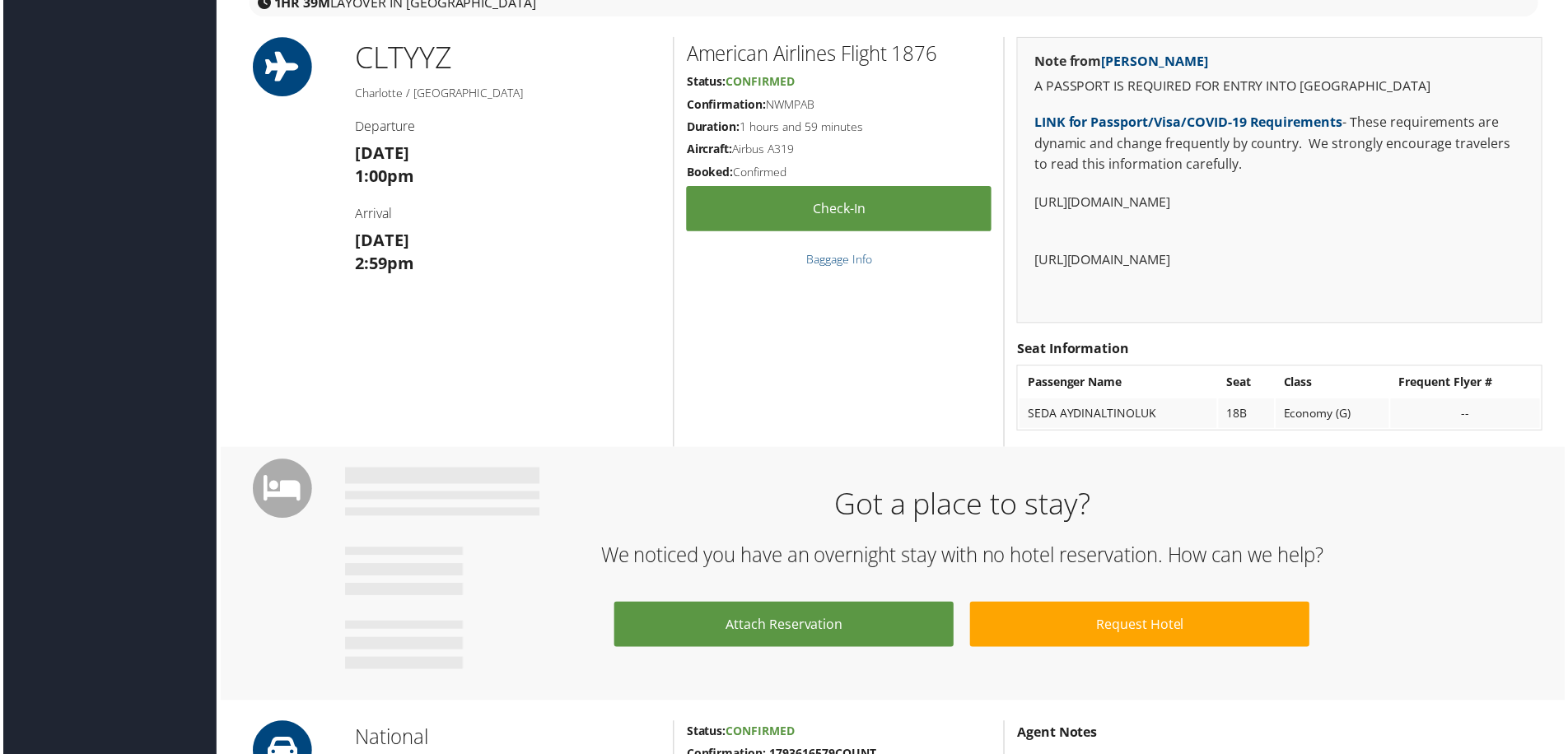
scroll to position [823, 0]
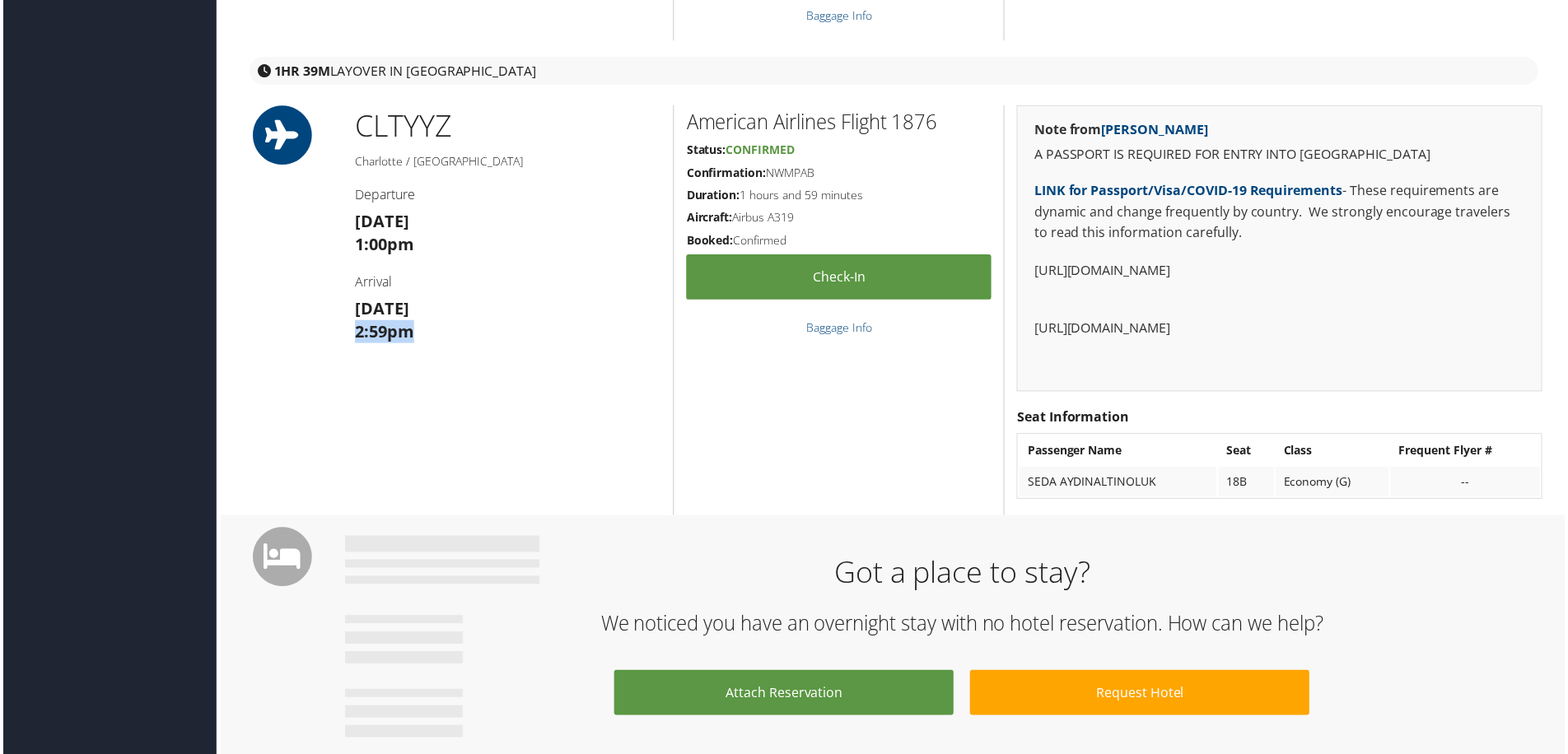
drag, startPoint x: 347, startPoint y: 330, endPoint x: 443, endPoint y: 331, distance: 96.0
click at [443, 331] on div "CLT YYZ Charlotte / [GEOGRAPHIC_DATA] Departure [DATE] 1:00pm Arrival [DATE] 2:…" at bounding box center [507, 311] width 332 height 411
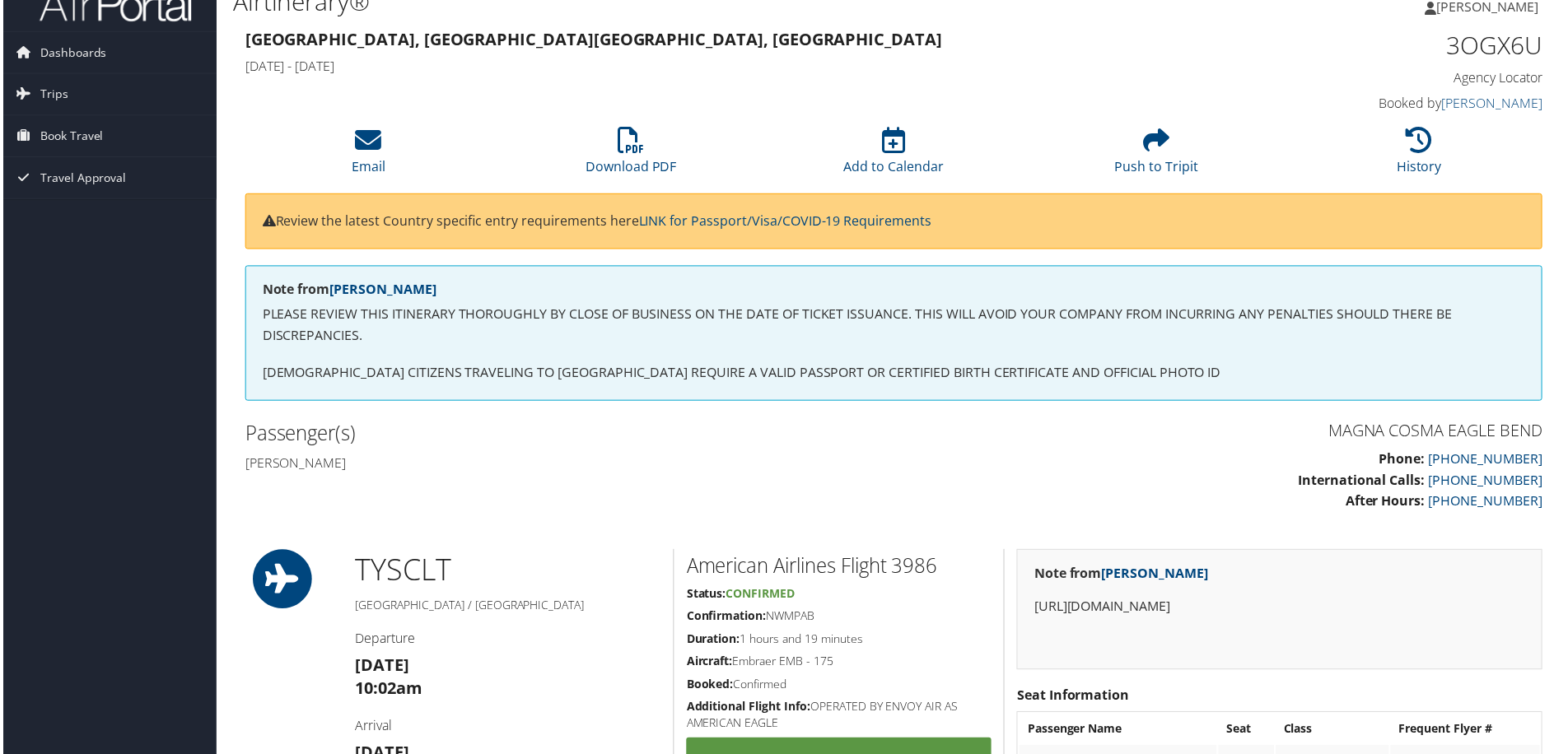
scroll to position [0, 0]
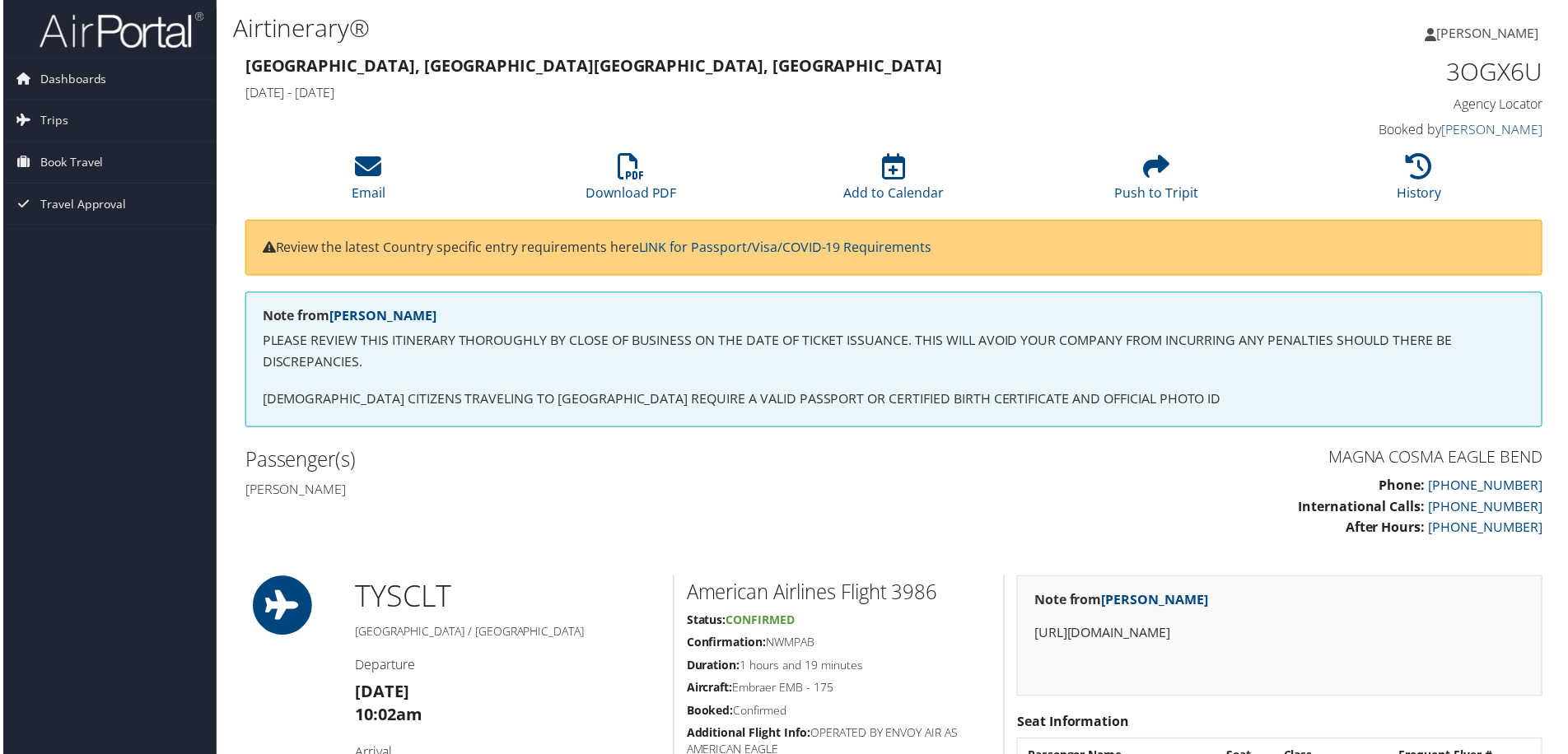
click at [640, 52] on div "[GEOGRAPHIC_DATA], [GEOGRAPHIC_DATA] [GEOGRAPHIC_DATA], [GEOGRAPHIC_DATA] [DATE…" at bounding box center [728, 81] width 996 height 58
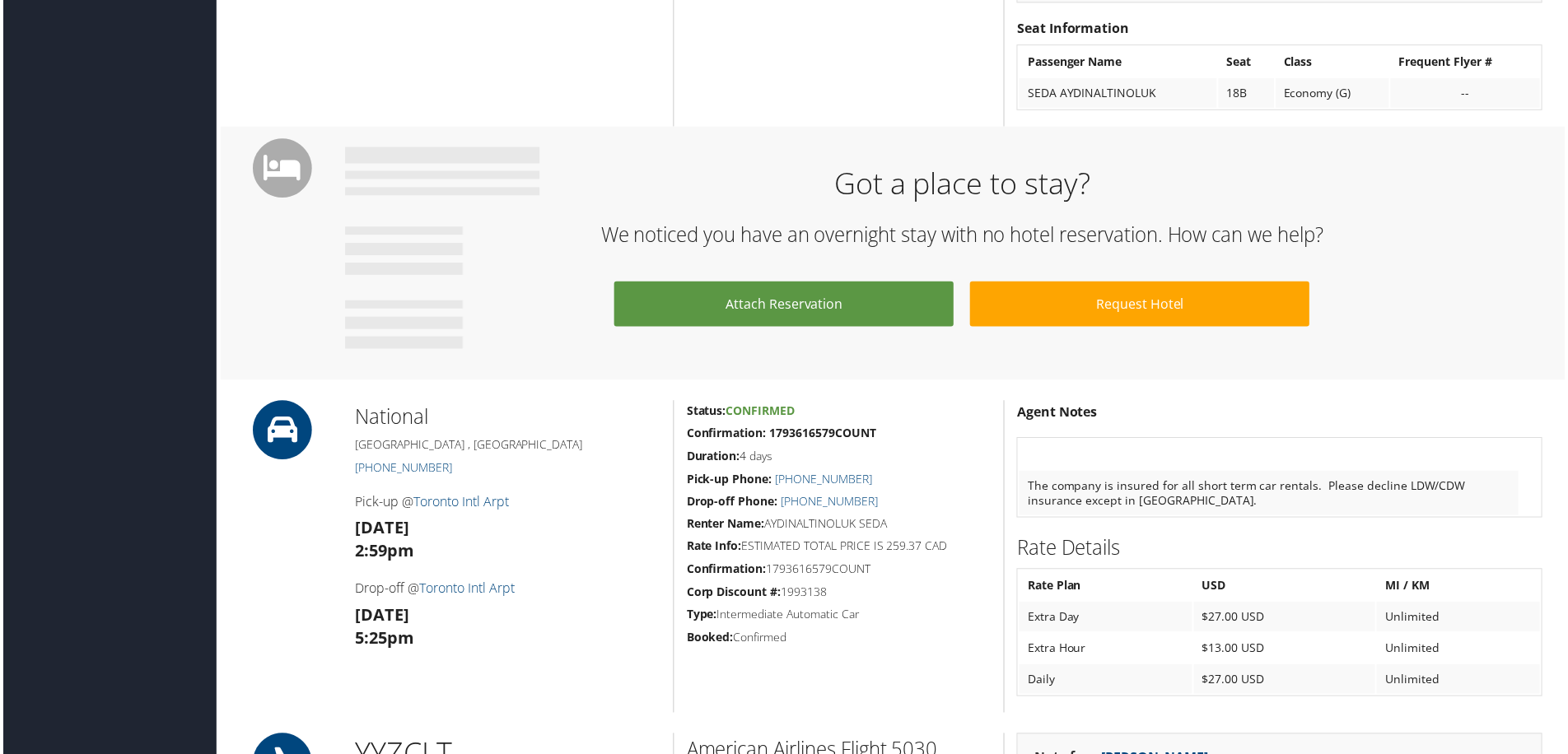
scroll to position [1399, 0]
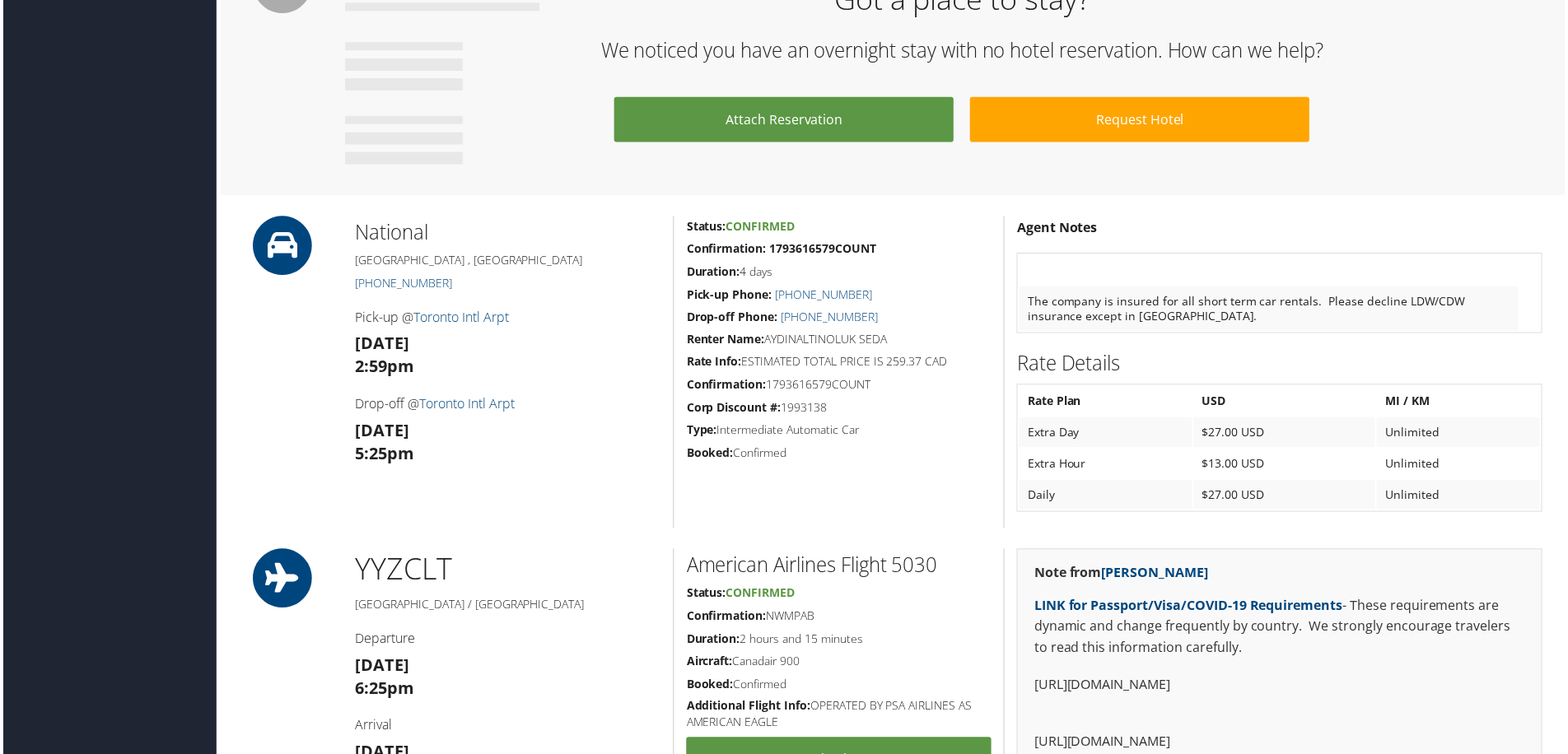
click at [1216, 44] on h2 "We noticed you have an overnight stay with no hotel reservation. How can we hel…" at bounding box center [963, 51] width 1215 height 28
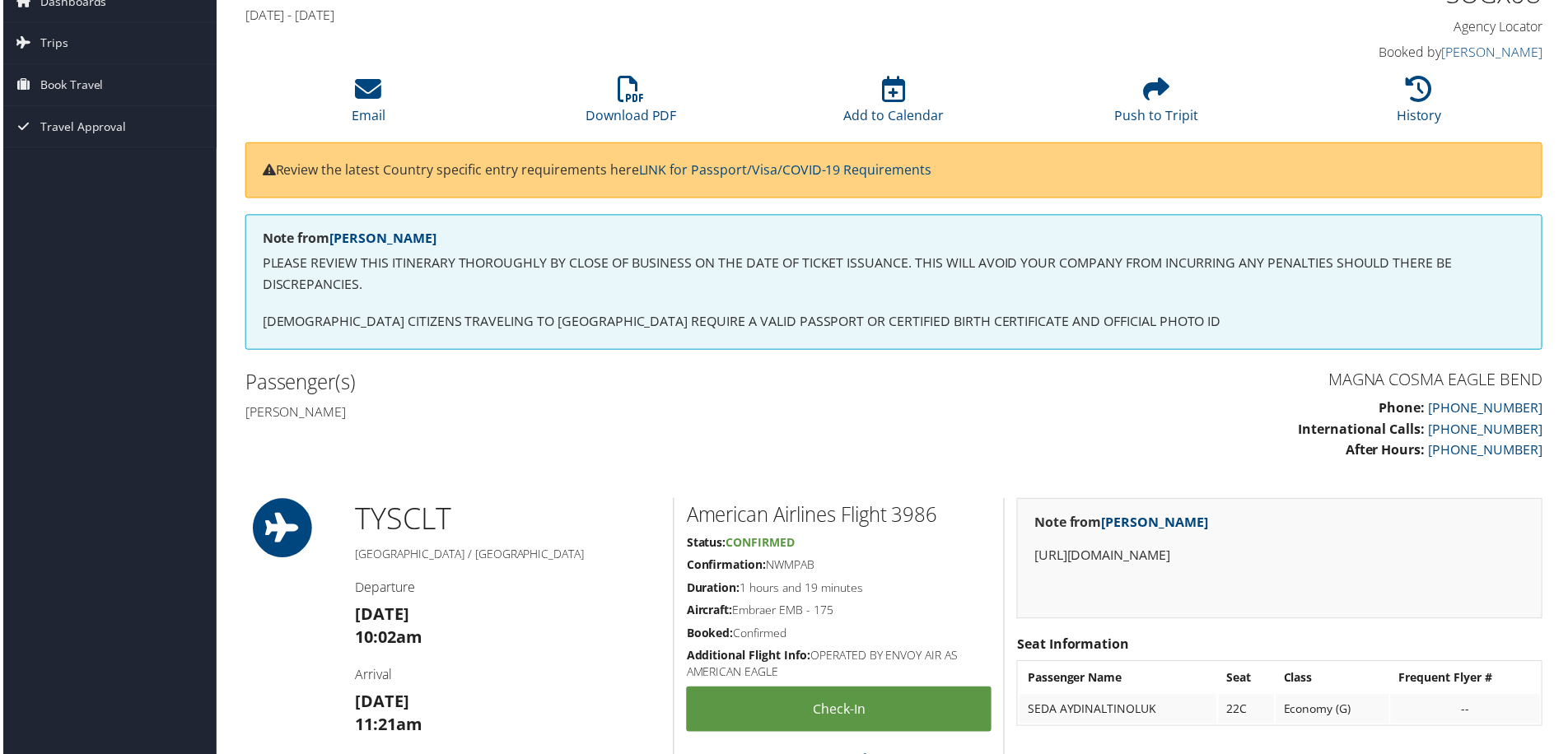
scroll to position [0, 0]
